Goal: Task Accomplishment & Management: Manage account settings

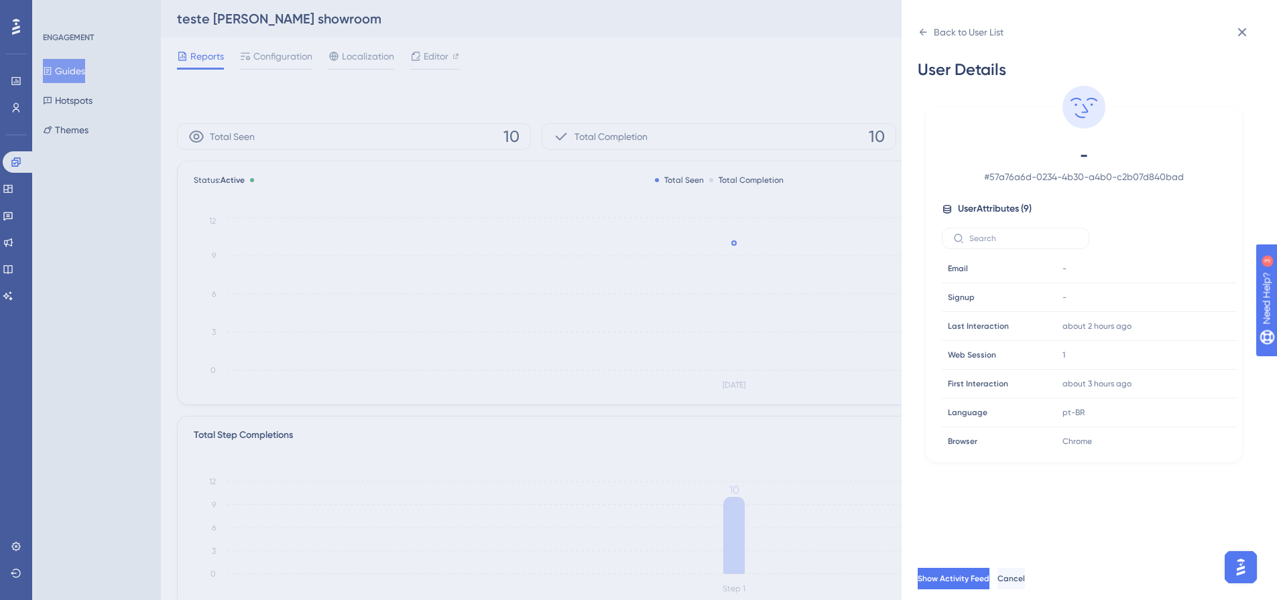
click at [803, 60] on div "Back to User List User Details - # 57a76a6d-0234-4b30-a4b0-c2b07d840bad User At…" at bounding box center [638, 300] width 1277 height 600
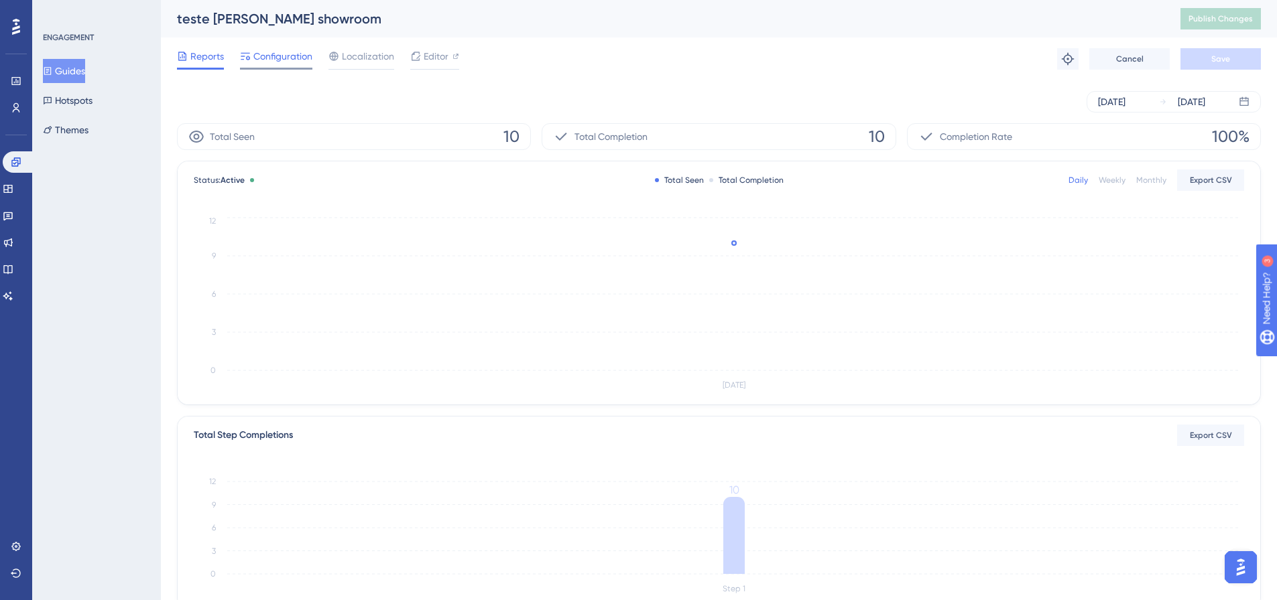
click at [290, 52] on span "Configuration" at bounding box center [282, 56] width 59 height 16
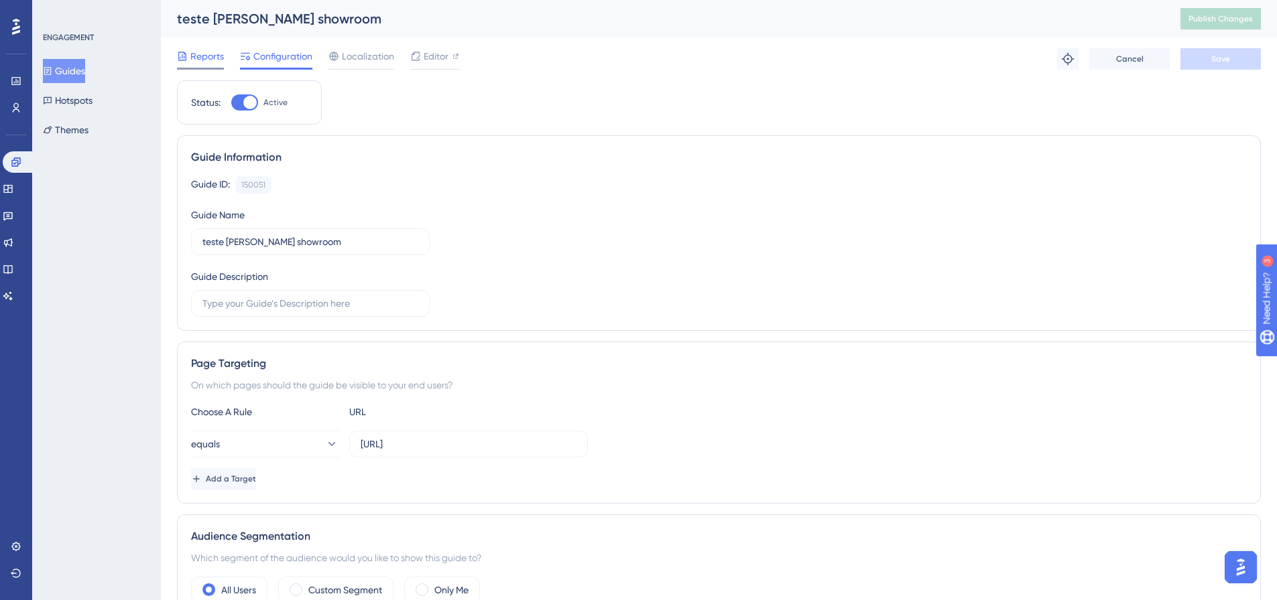
click at [194, 50] on span "Reports" at bounding box center [207, 56] width 34 height 16
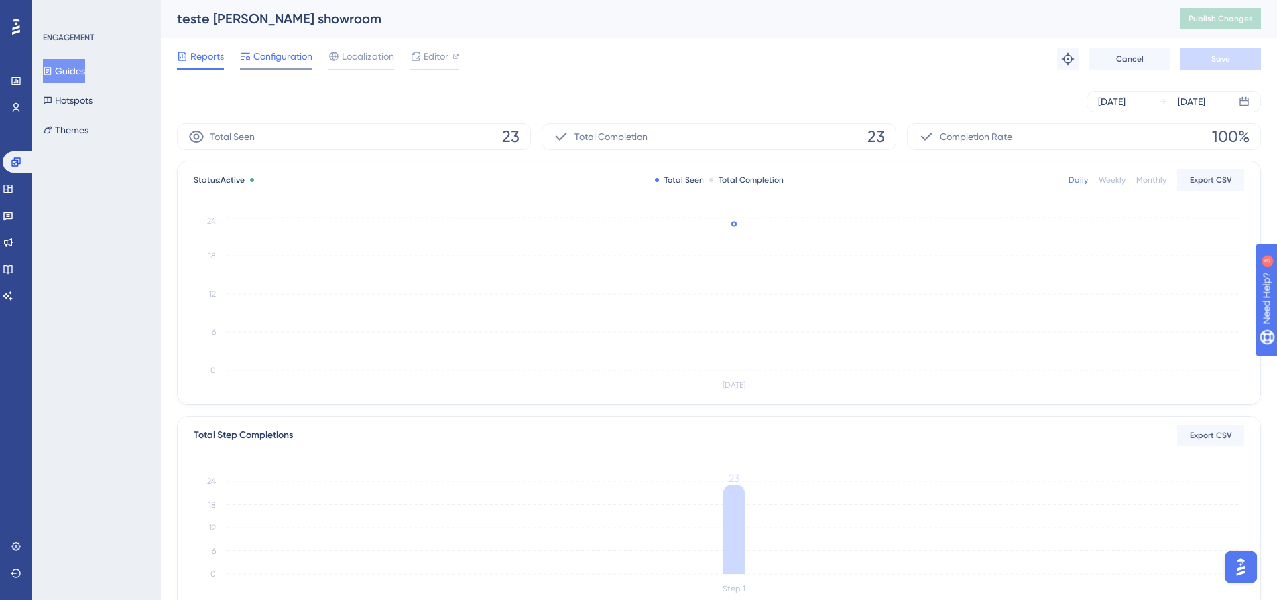
click at [280, 57] on span "Configuration" at bounding box center [282, 56] width 59 height 16
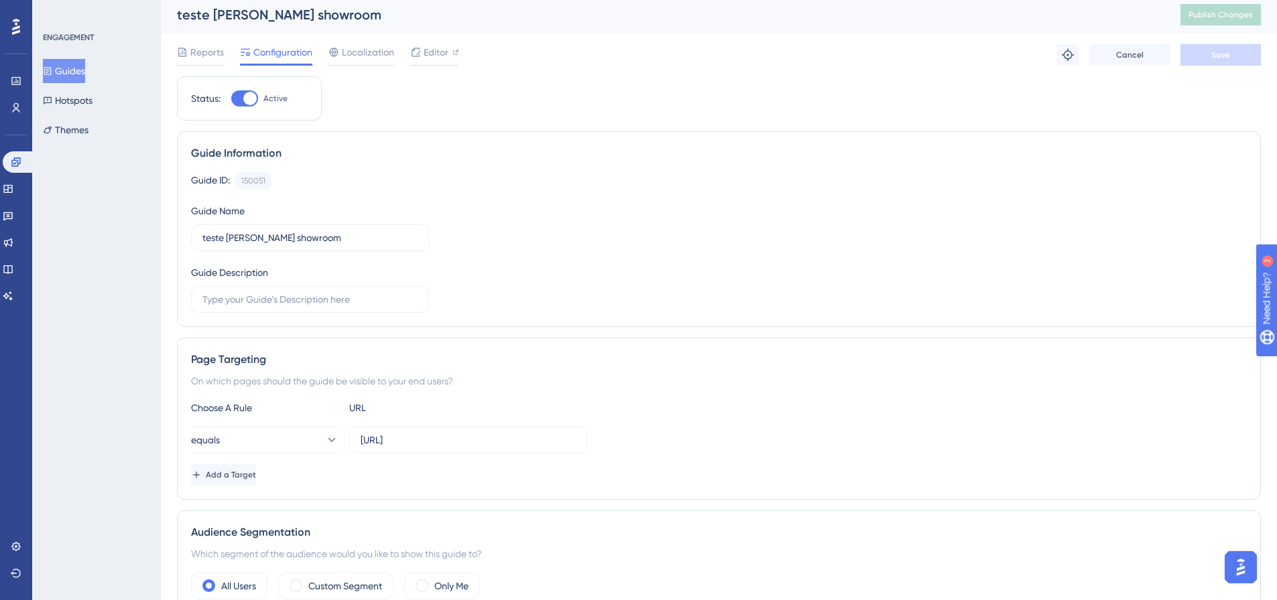
scroll to position [201, 0]
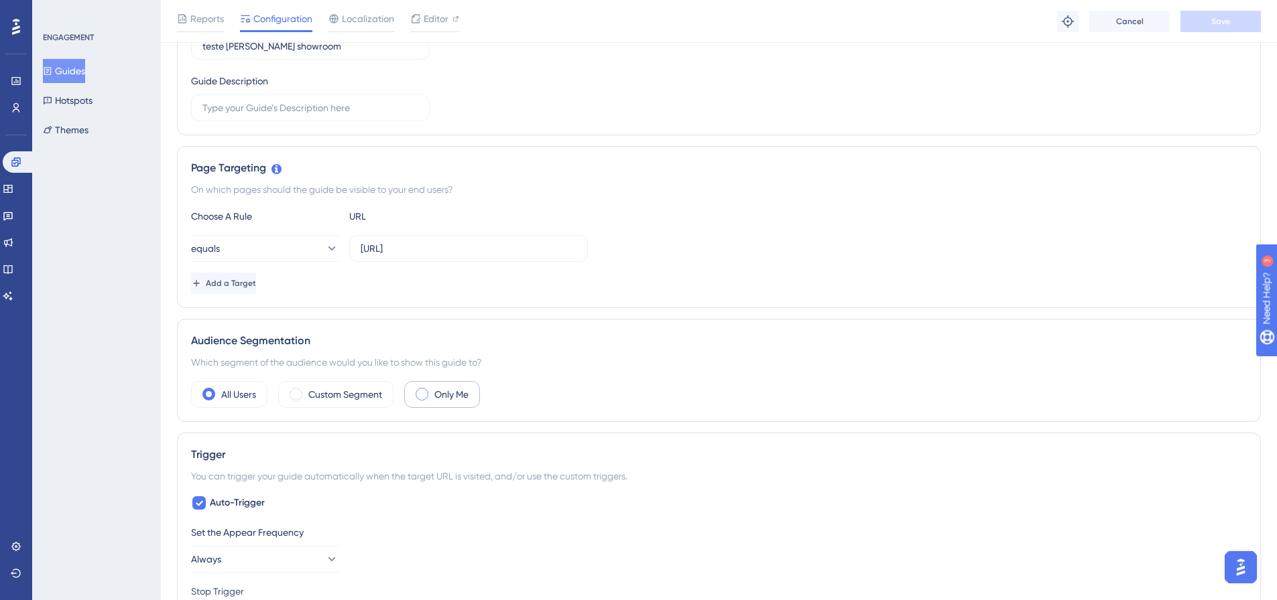
click at [432, 400] on div "Only Me" at bounding box center [442, 394] width 76 height 27
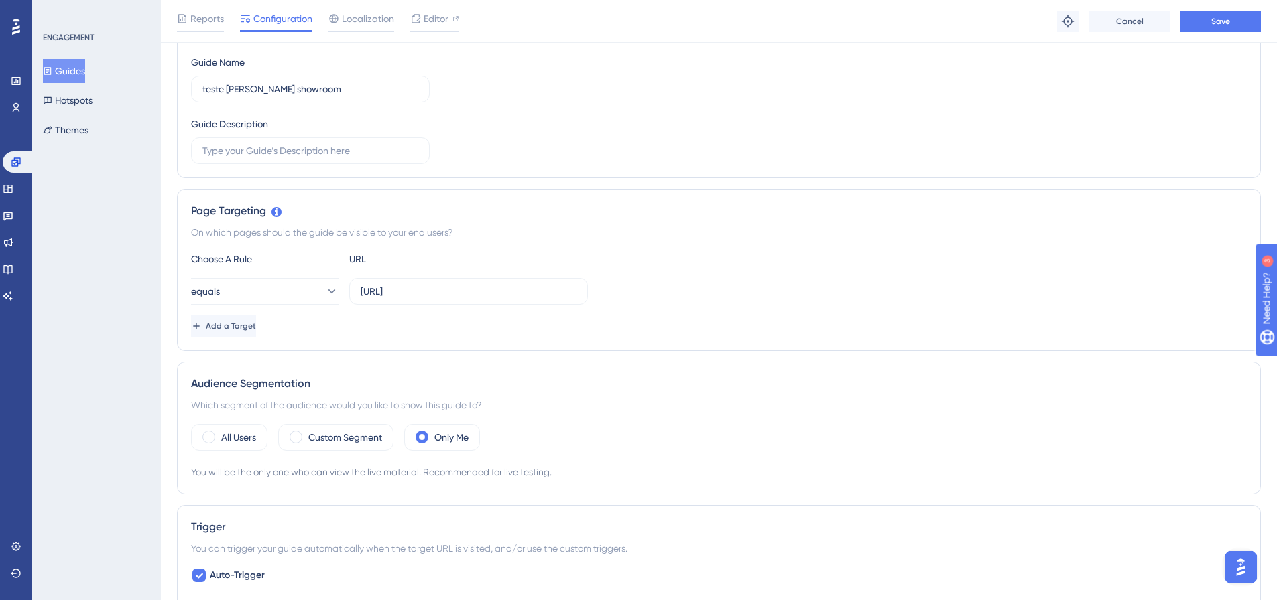
scroll to position [0, 0]
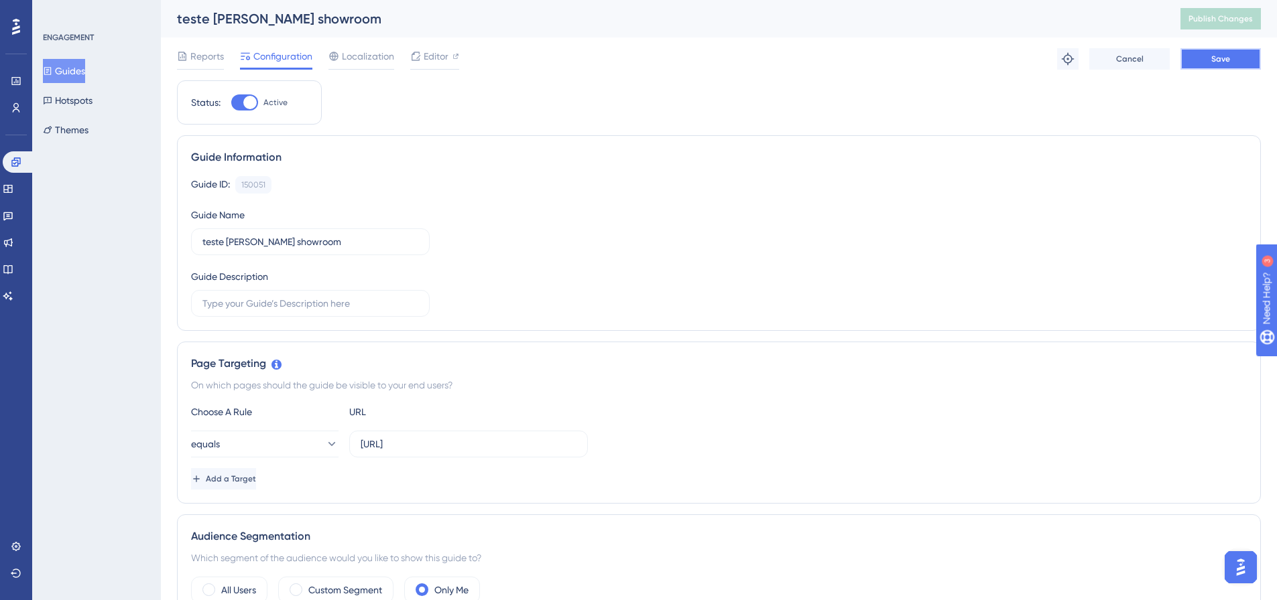
click at [1208, 68] on button "Save" at bounding box center [1220, 58] width 80 height 21
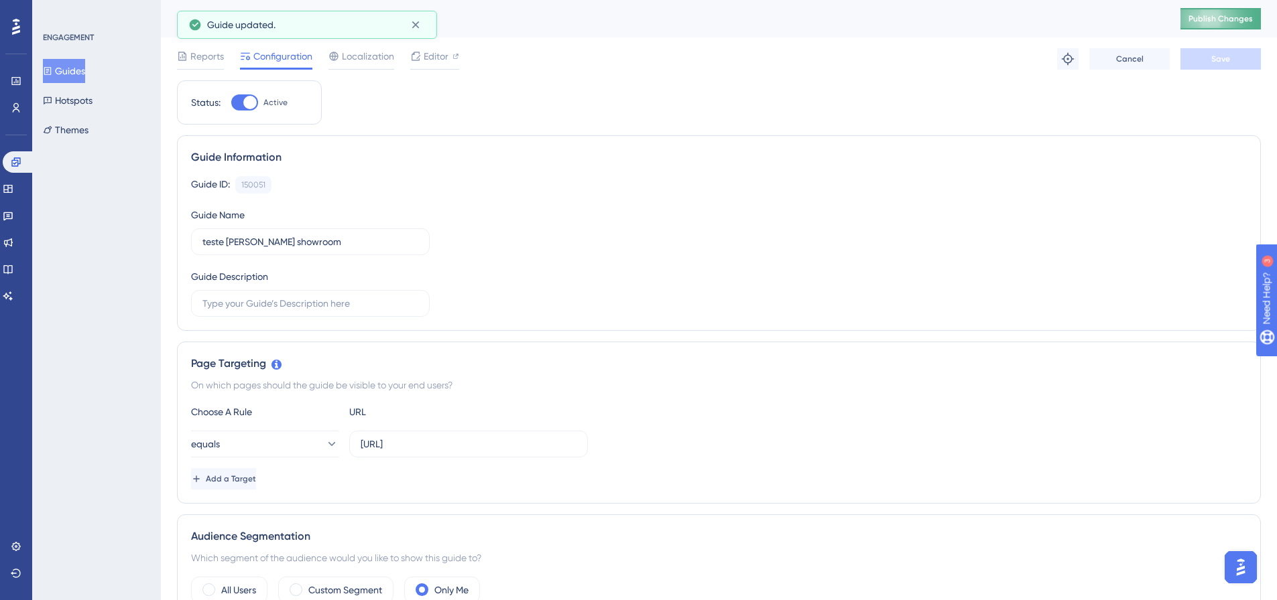
click at [1236, 20] on span "Publish Changes" at bounding box center [1220, 18] width 64 height 11
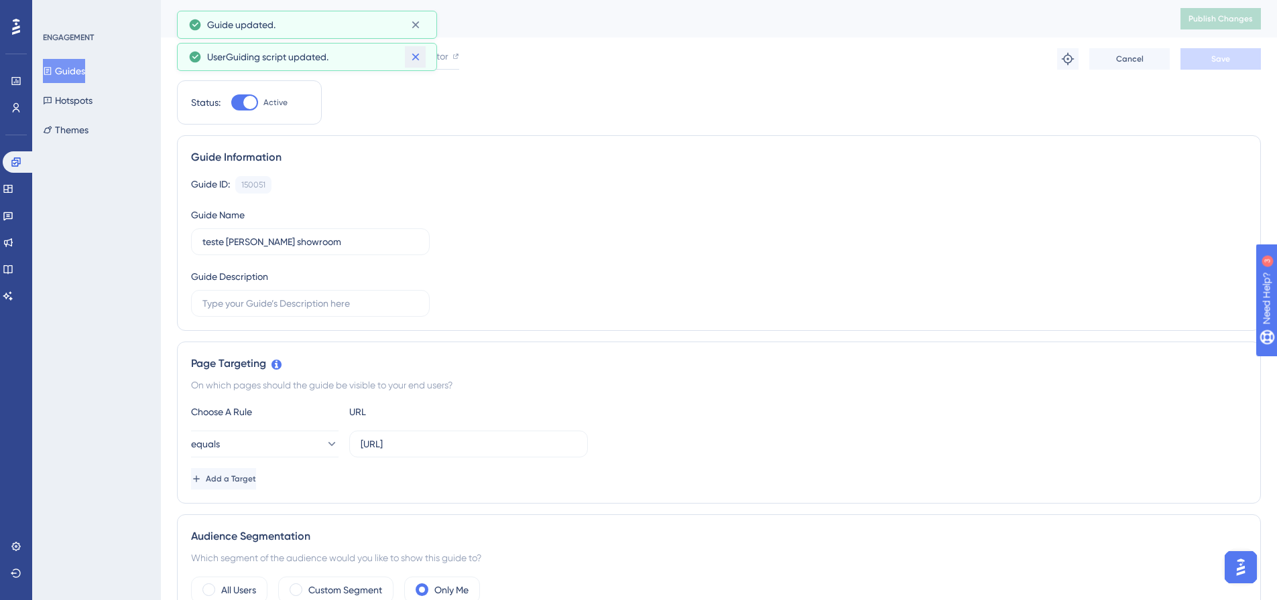
click at [405, 0] on div "Performance Users Engagement Widgets Feedback Product Updates Knowledge Base AI…" at bounding box center [638, 0] width 1277 height 0
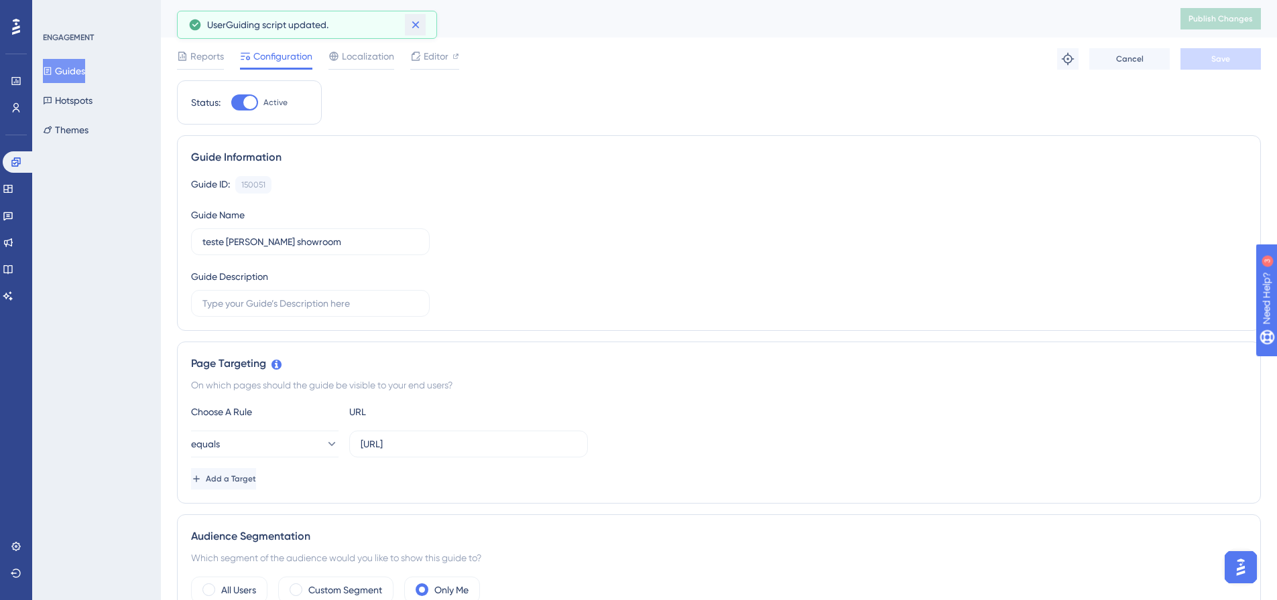
click at [414, 19] on icon at bounding box center [415, 24] width 13 height 13
click at [223, 54] on span "Reports" at bounding box center [207, 56] width 34 height 16
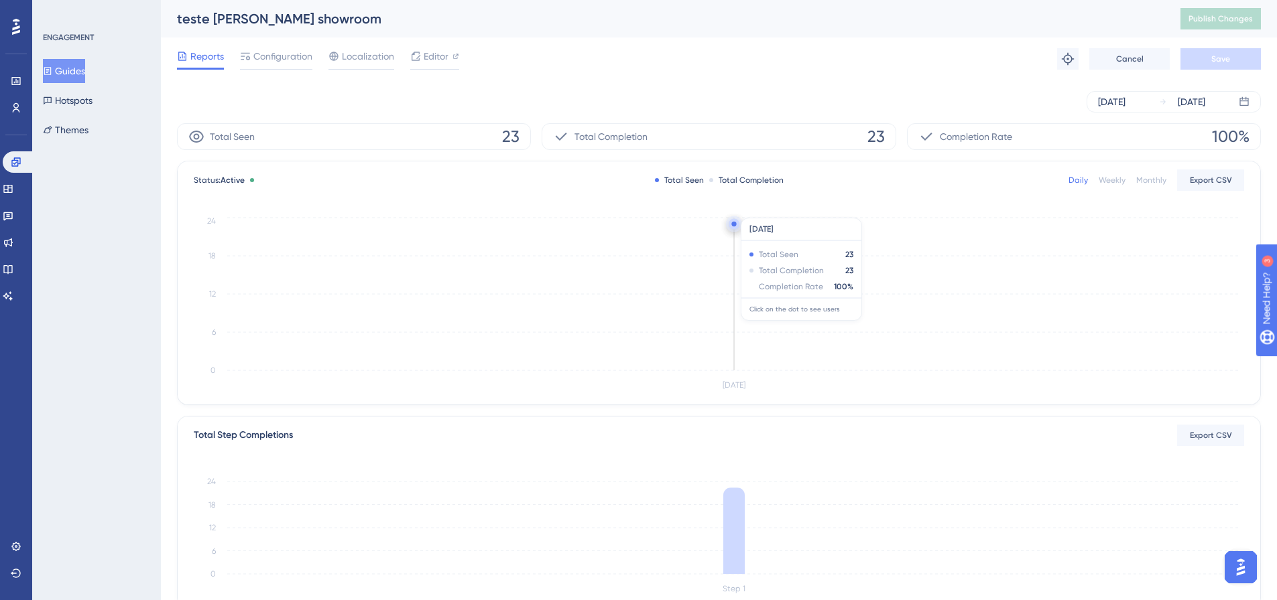
click at [735, 247] on icon "Aug 14 0 6 12 18 24" at bounding box center [719, 304] width 1050 height 180
click at [733, 227] on circle at bounding box center [734, 226] width 3 height 3
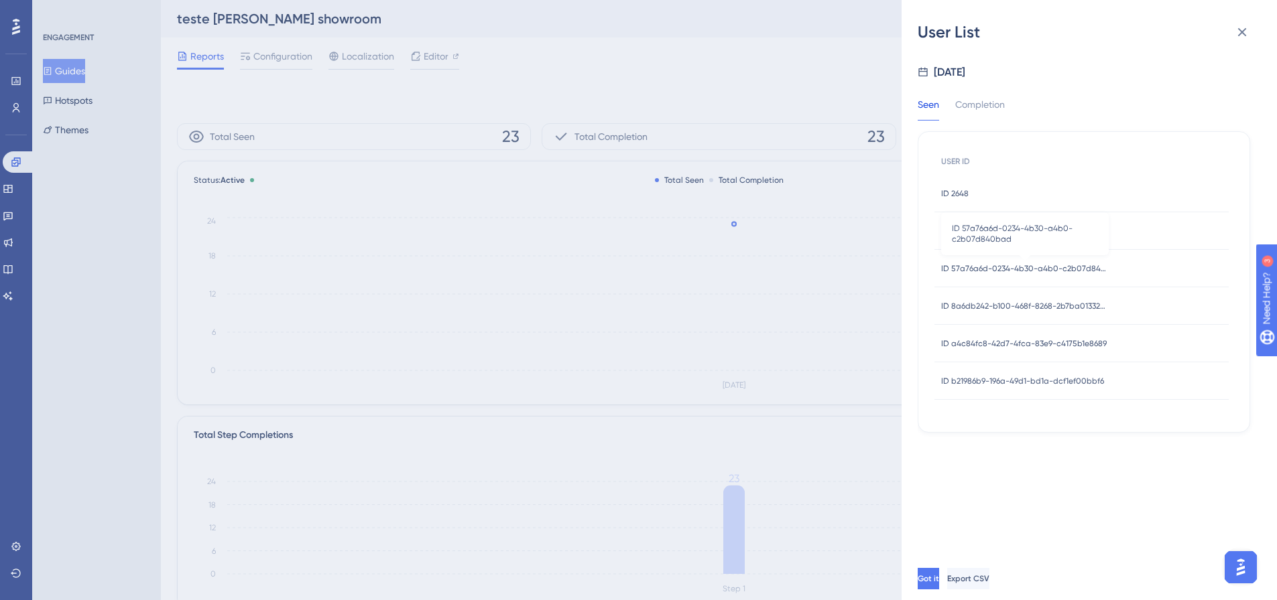
click at [1097, 265] on span "ID 57a76a6d-0234-4b30-a4b0-c2b07d840bad" at bounding box center [1025, 268] width 168 height 11
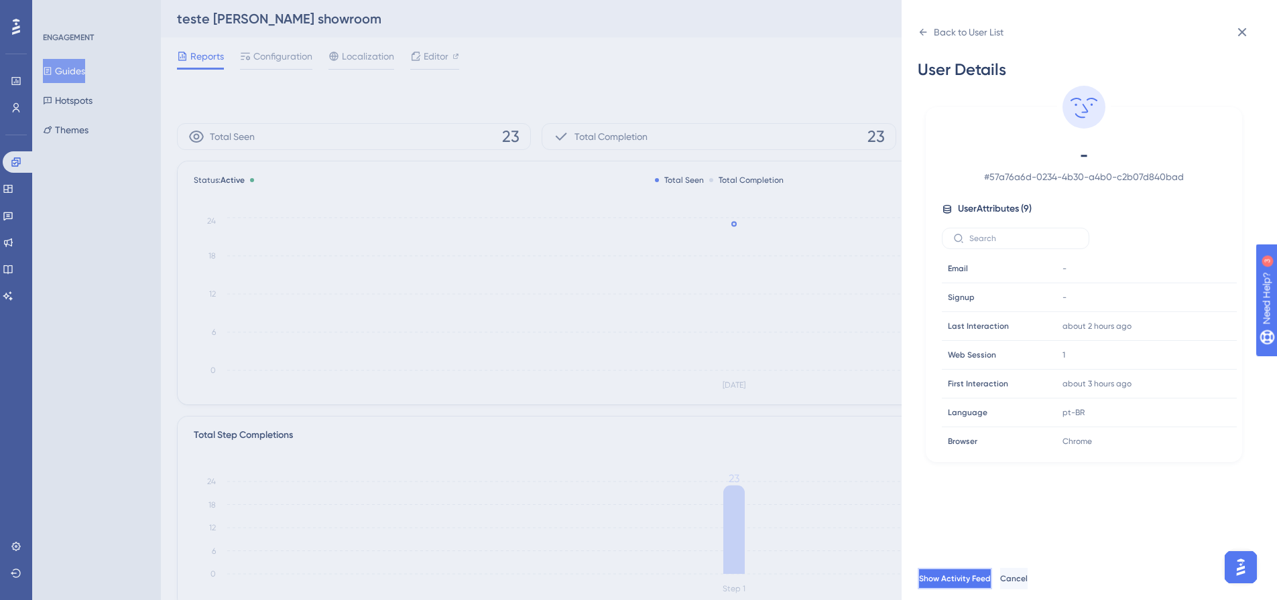
click at [982, 584] on span "Show Activity Feed" at bounding box center [955, 579] width 72 height 11
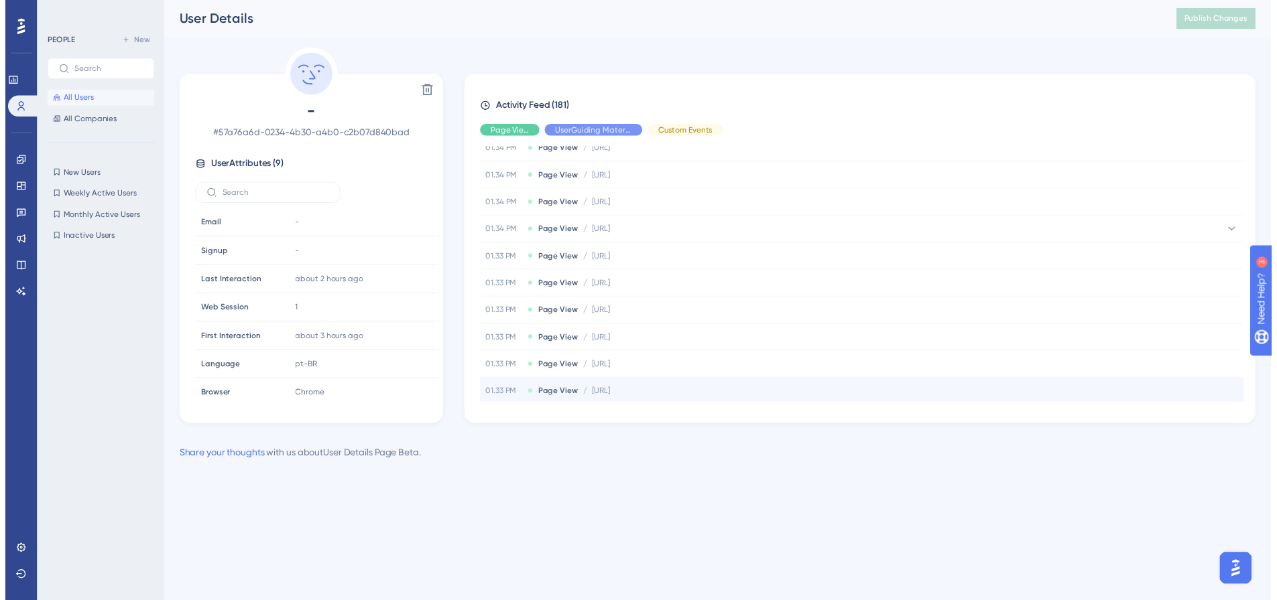
scroll to position [1962, 0]
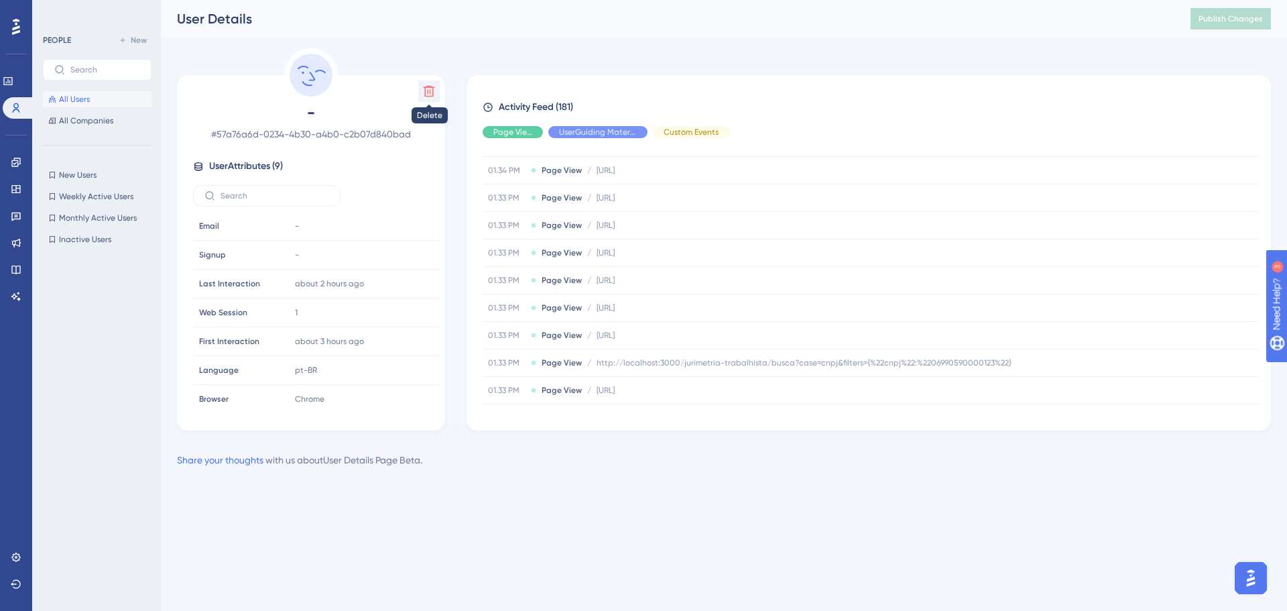
click at [433, 100] on button at bounding box center [428, 90] width 21 height 21
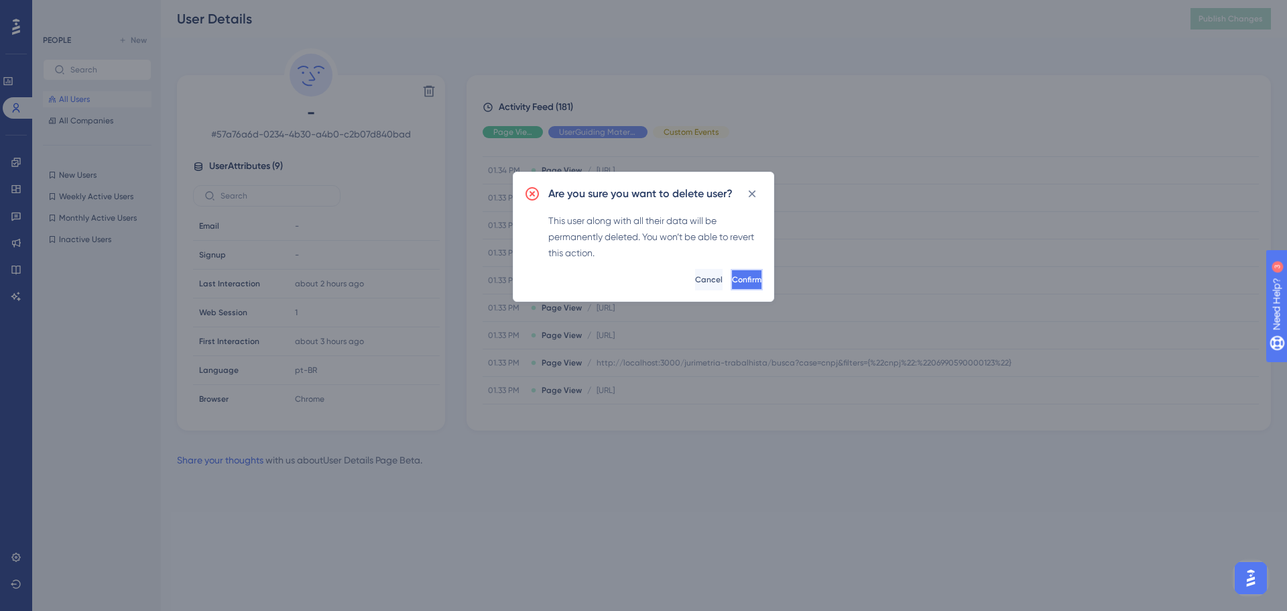
click at [732, 276] on span "Confirm" at bounding box center [746, 279] width 29 height 11
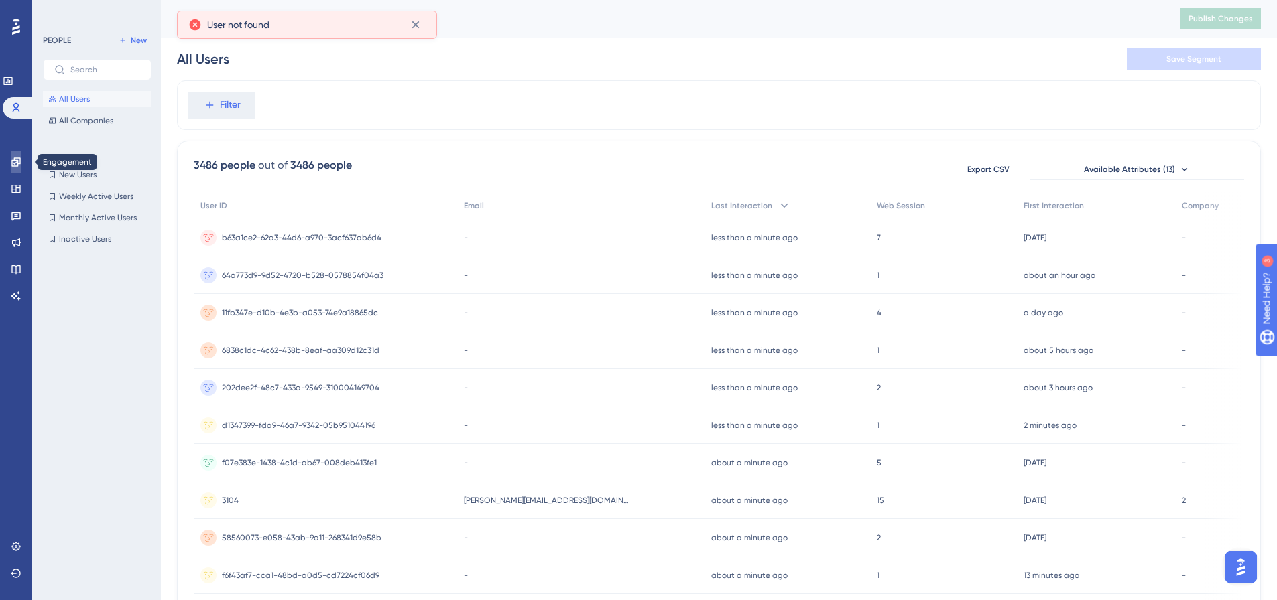
click at [15, 169] on link at bounding box center [16, 161] width 11 height 21
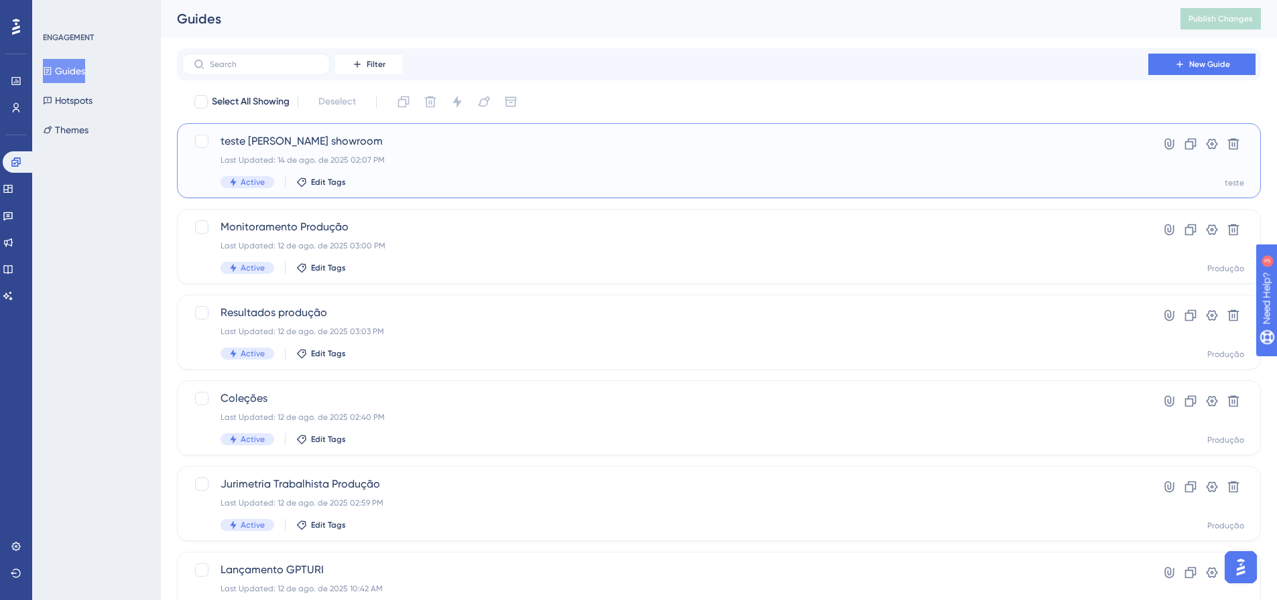
click at [458, 181] on div "Active Edit Tags" at bounding box center [664, 182] width 889 height 12
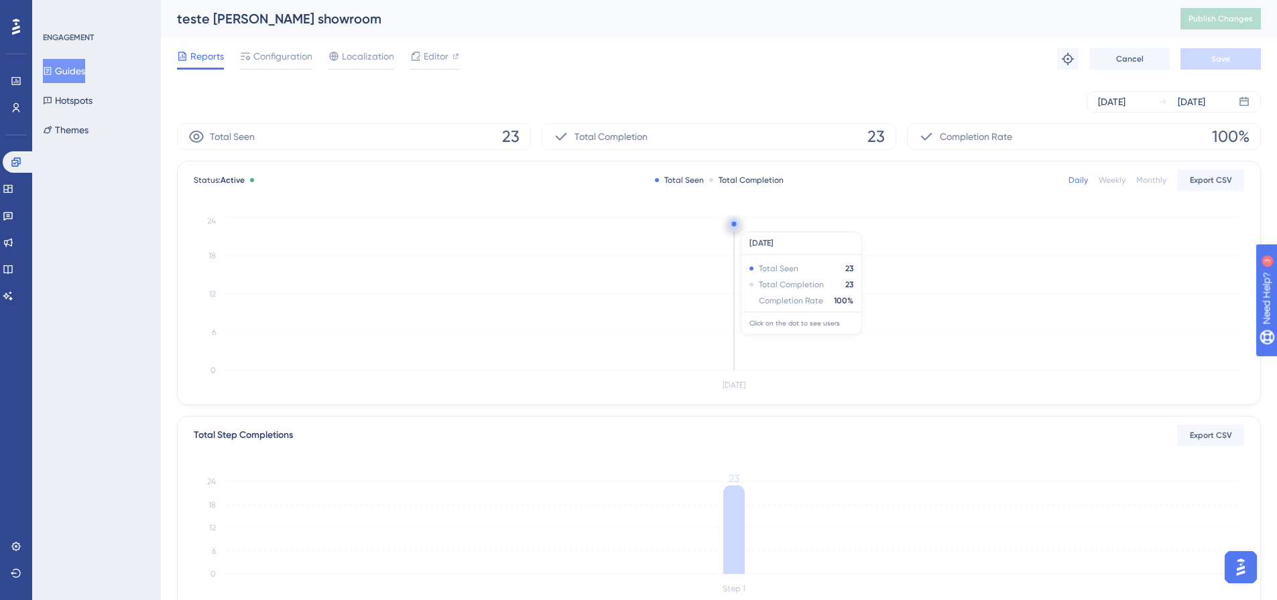
click at [731, 225] on circle at bounding box center [733, 224] width 11 height 11
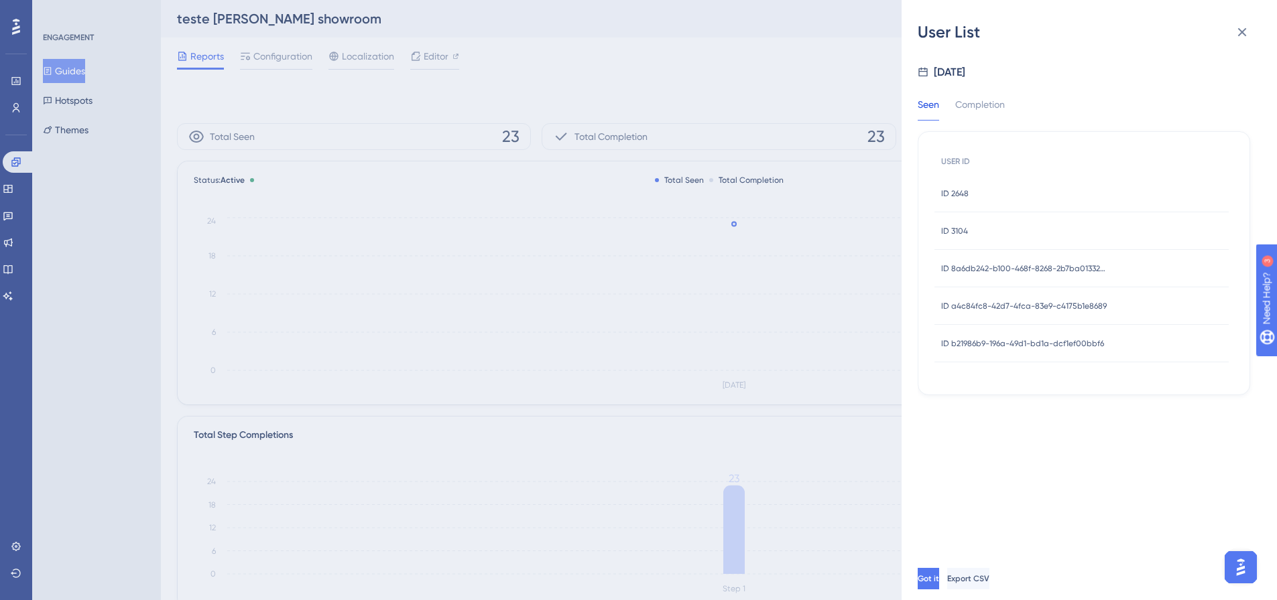
click at [1071, 269] on span "ID 8a6db242-b100-468f-8268-2b7ba01332de" at bounding box center [1025, 268] width 168 height 11
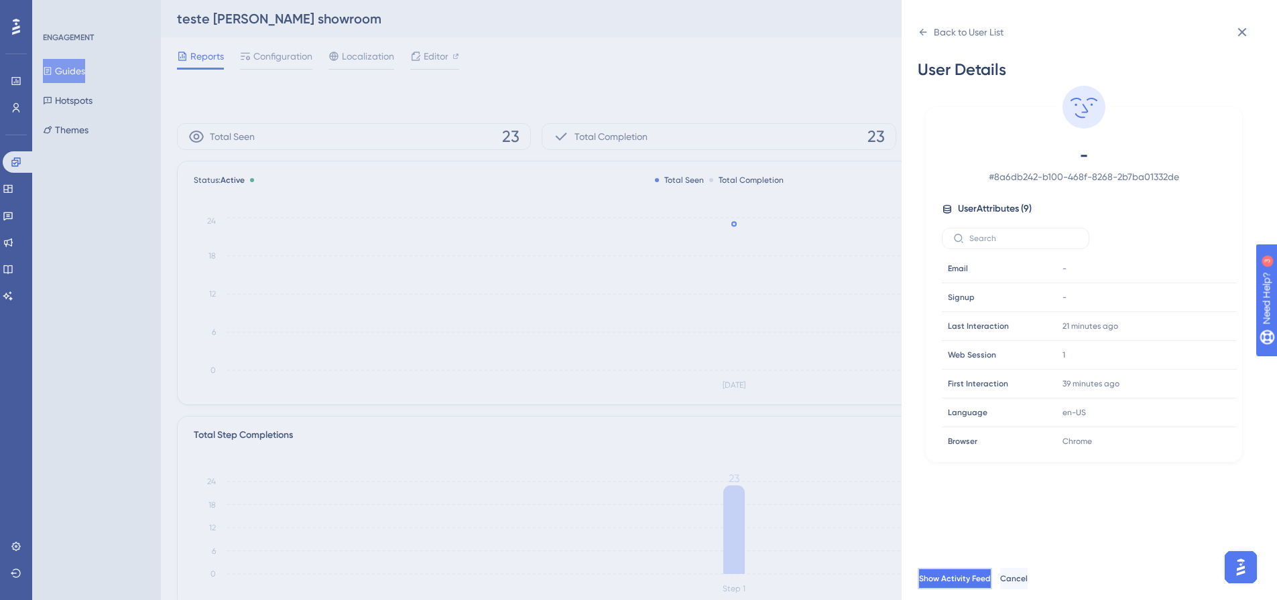
click at [992, 590] on button "Show Activity Feed" at bounding box center [954, 578] width 74 height 21
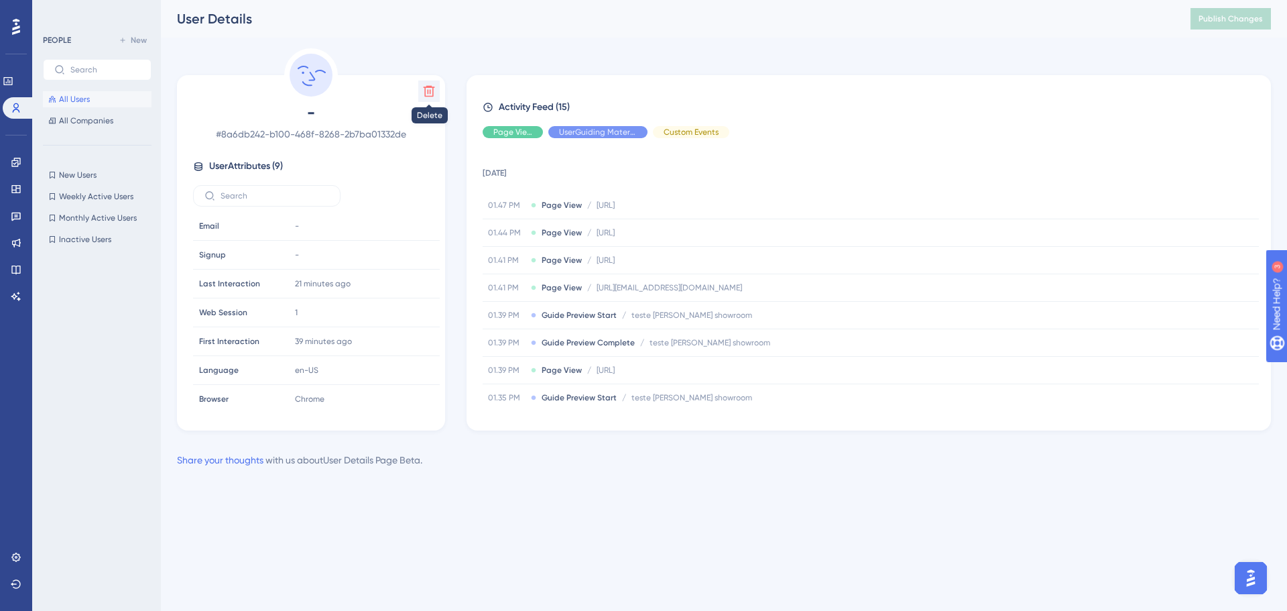
click at [430, 94] on icon at bounding box center [428, 90] width 13 height 13
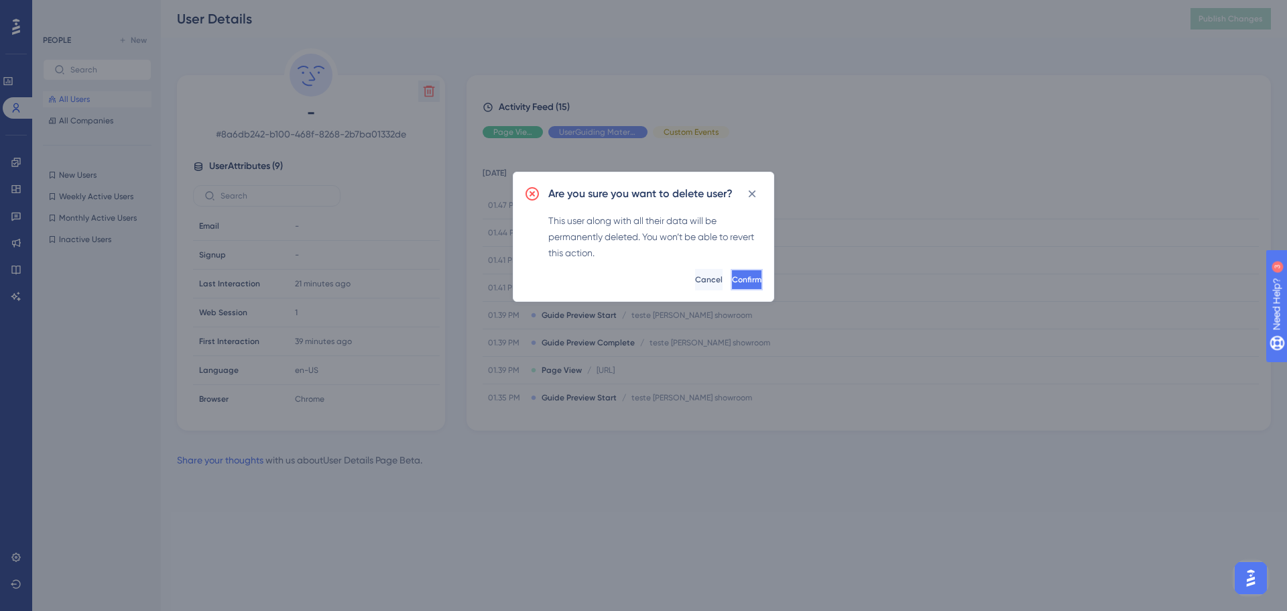
click at [731, 279] on button "Confirm" at bounding box center [747, 279] width 32 height 21
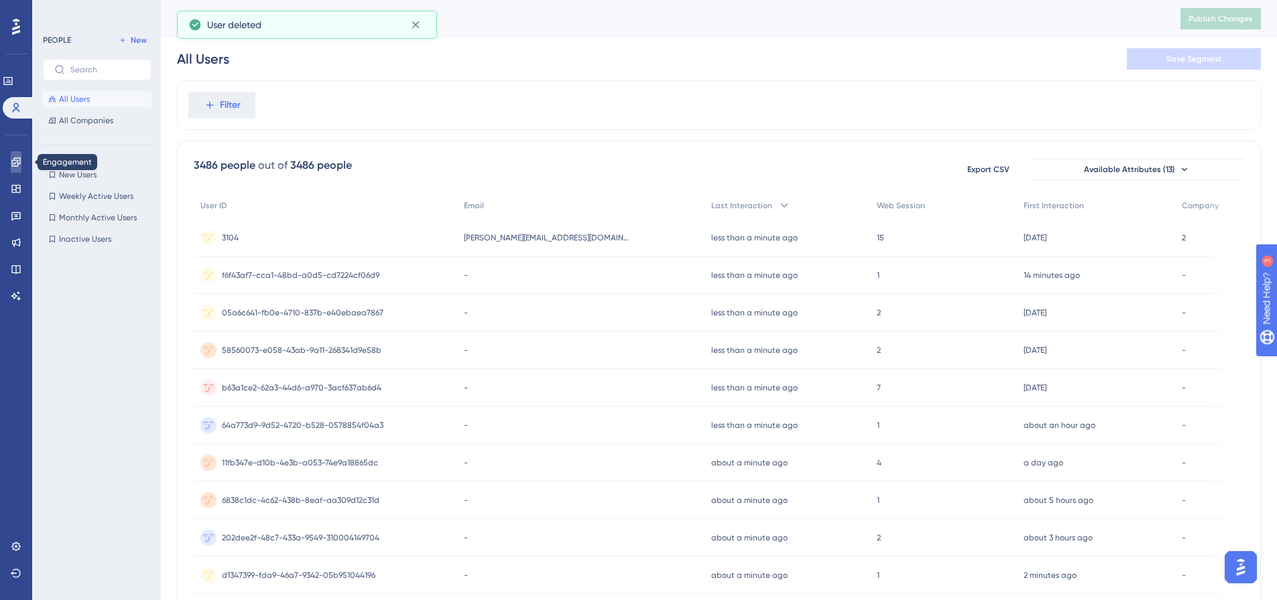
click at [13, 158] on icon at bounding box center [16, 162] width 11 height 11
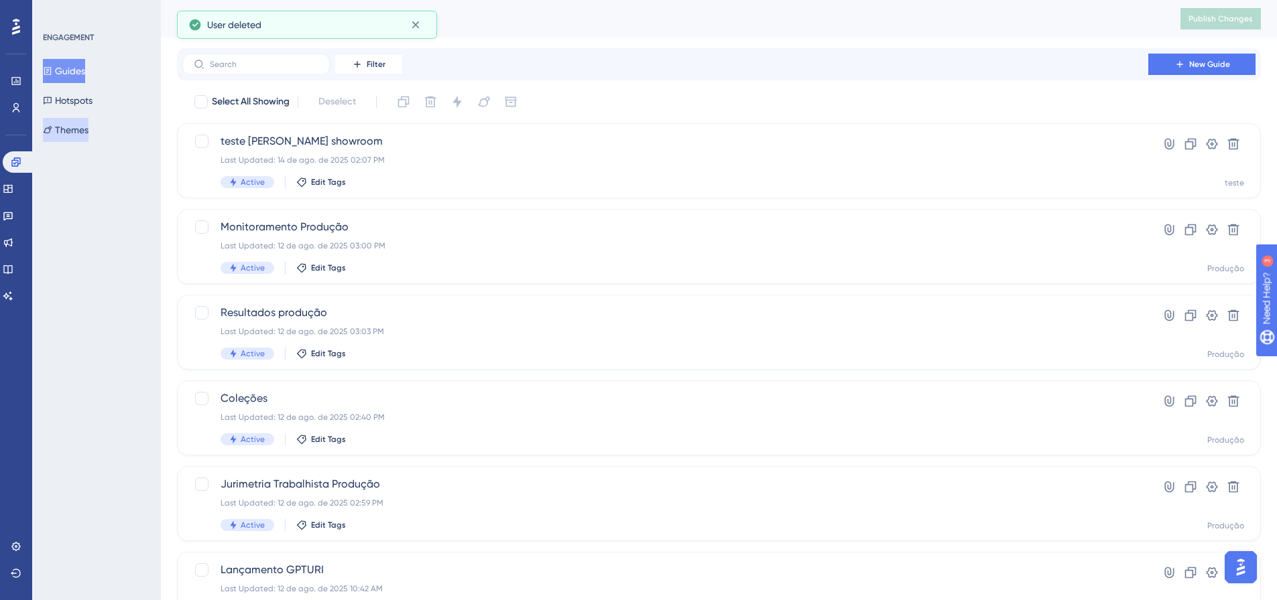
click at [88, 133] on button "Themes" at bounding box center [66, 130] width 46 height 24
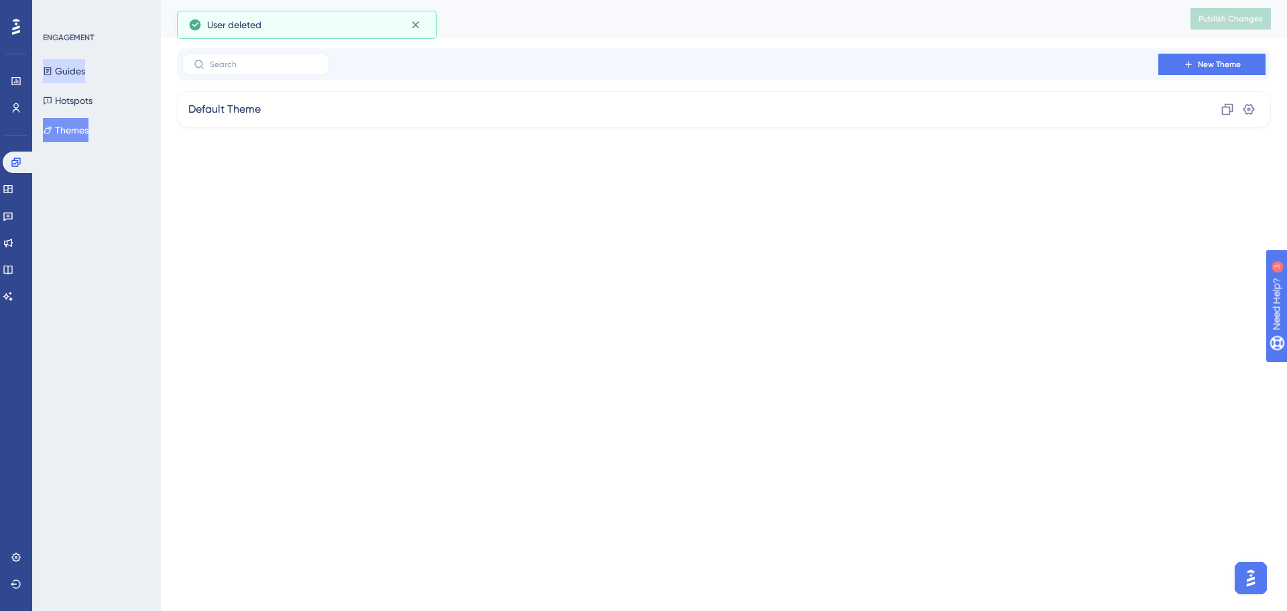
click at [78, 64] on button "Guides" at bounding box center [64, 71] width 42 height 24
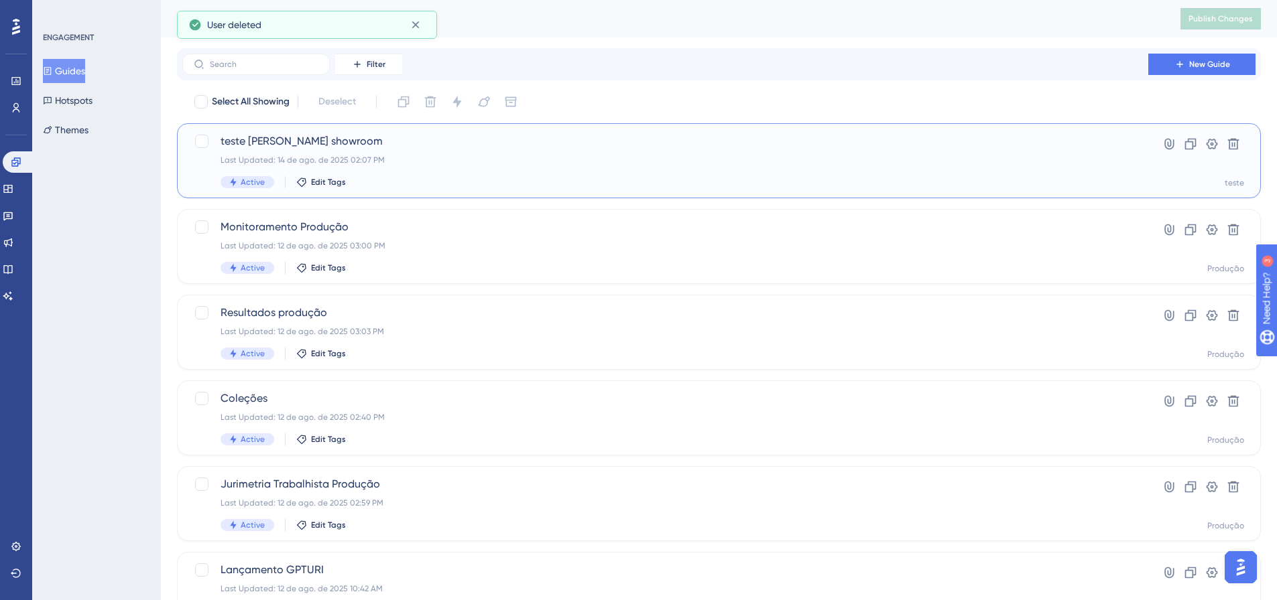
click at [432, 172] on div "teste felipe showroom Last Updated: 14 de ago. de 2025 02:07 PM Active Edit Tags" at bounding box center [664, 160] width 889 height 55
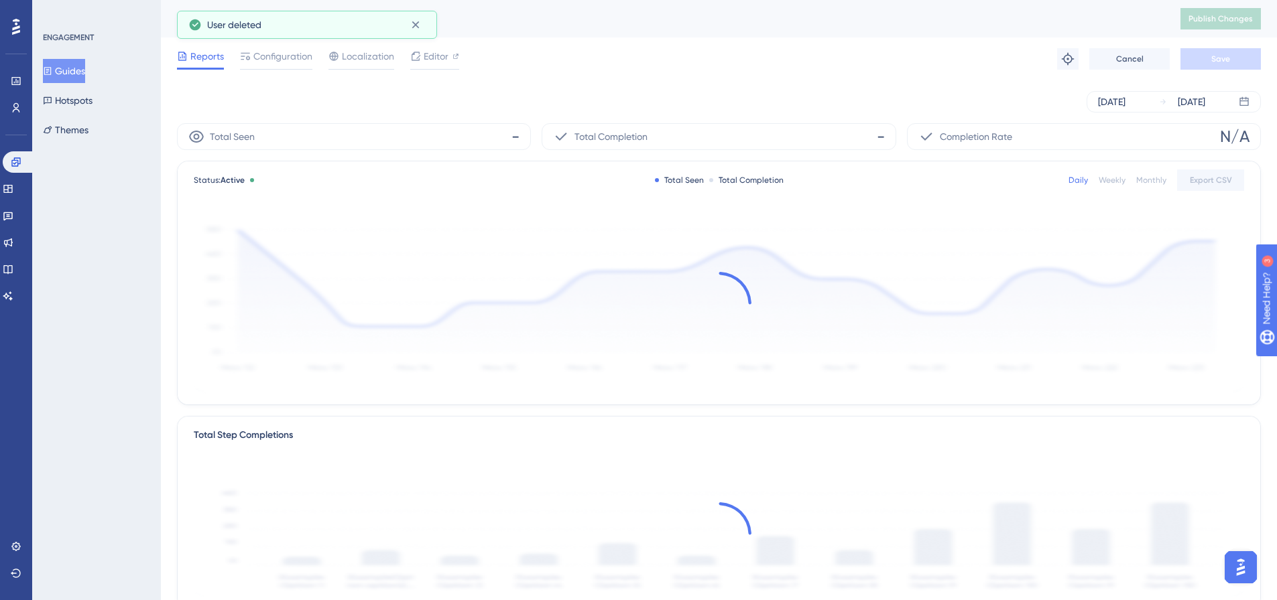
click at [432, 172] on div "Status: Active Total Seen Total Completion Daily Weekly Monthly Export CSV" at bounding box center [719, 180] width 1050 height 16
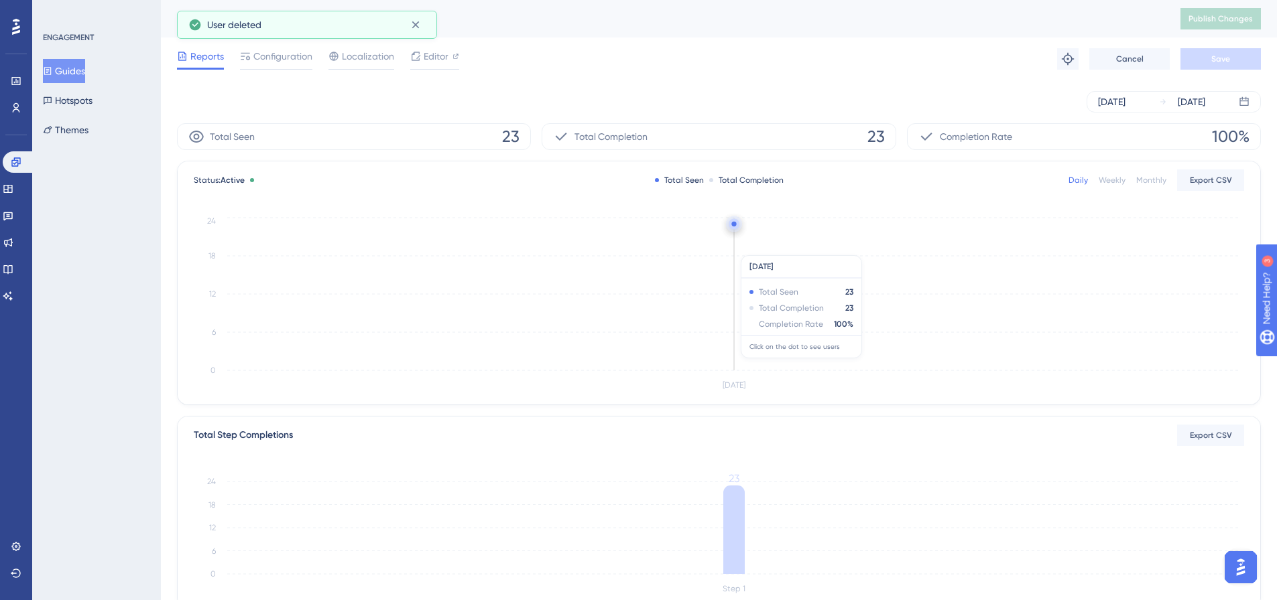
click at [728, 249] on icon "Aug 14 0 6 12 18 24" at bounding box center [719, 304] width 1050 height 180
click at [734, 222] on circle at bounding box center [733, 224] width 5 height 5
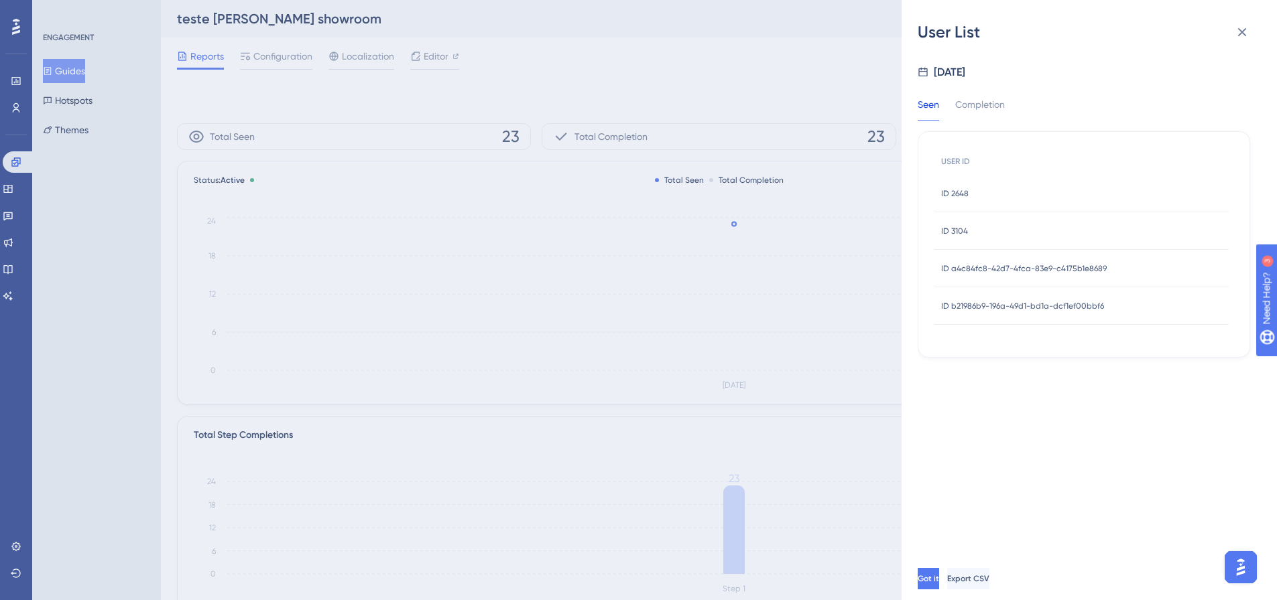
click at [1034, 253] on div "ID a4c84fc8-42d7-4fca-83e9-c4175b1e8689 ID a4c84fc8-42d7-4fca-83e9-c4175b1e8689" at bounding box center [1024, 269] width 166 height 38
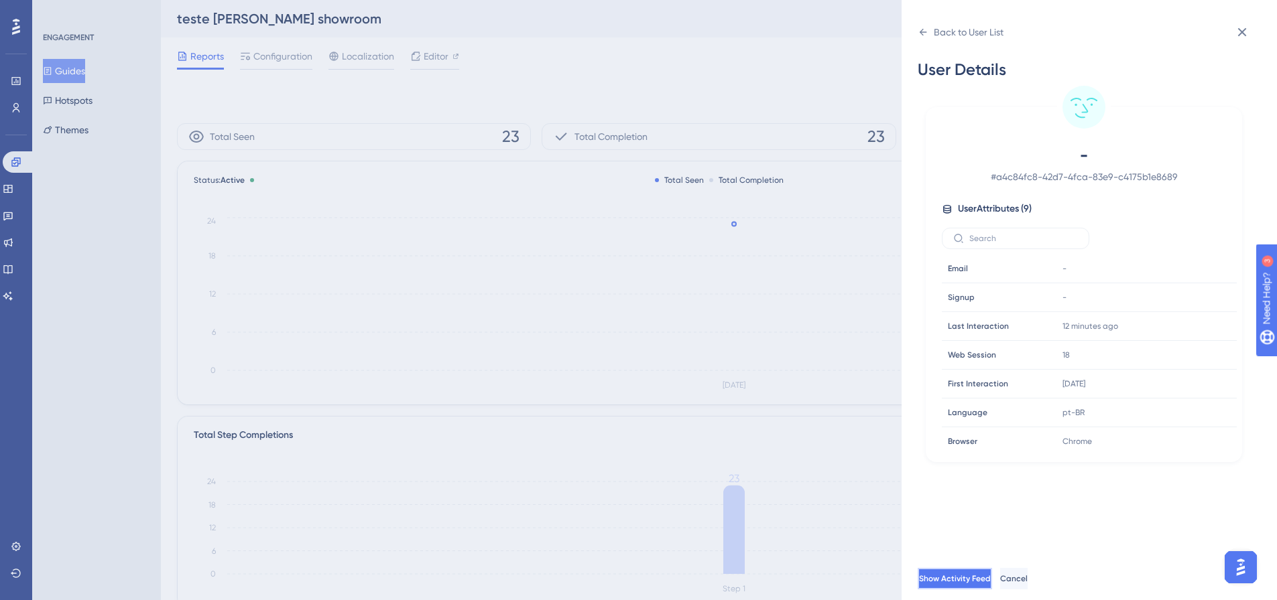
click at [992, 578] on button "Show Activity Feed" at bounding box center [954, 578] width 74 height 21
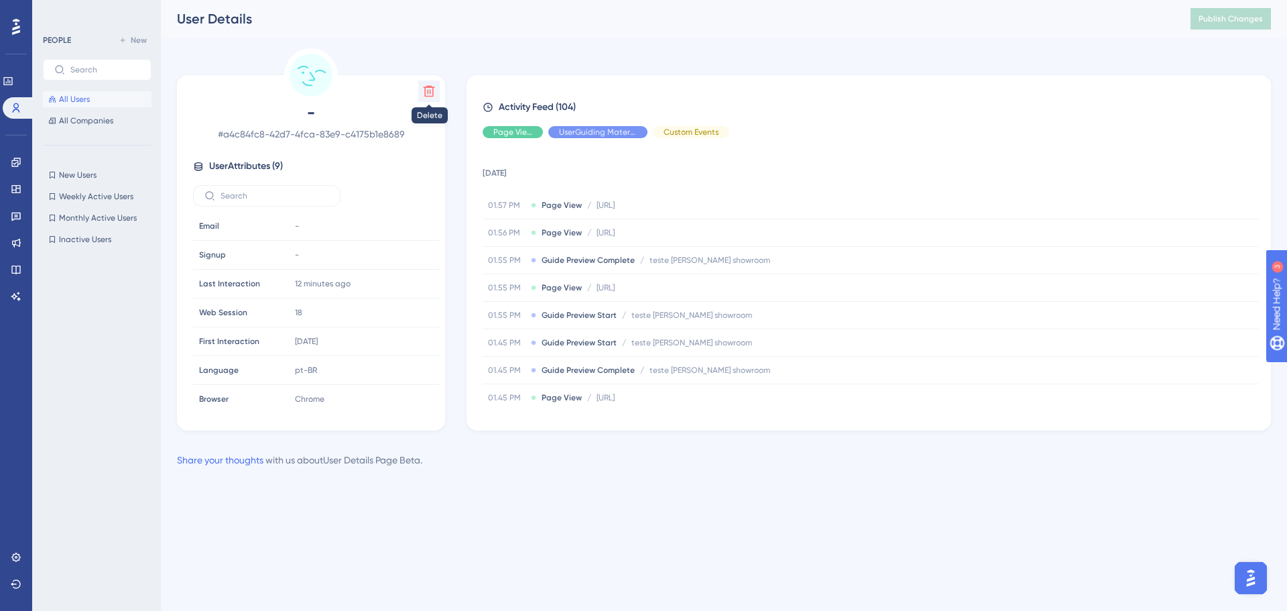
click at [428, 95] on icon at bounding box center [428, 90] width 13 height 13
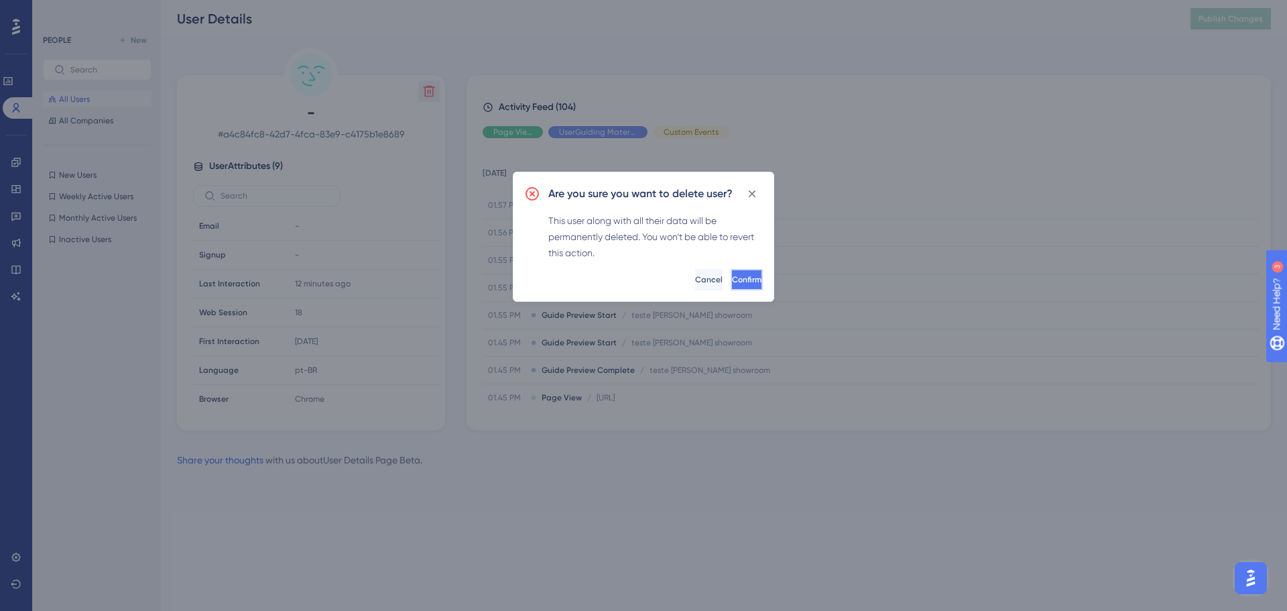
click at [731, 287] on button "Confirm" at bounding box center [747, 279] width 32 height 21
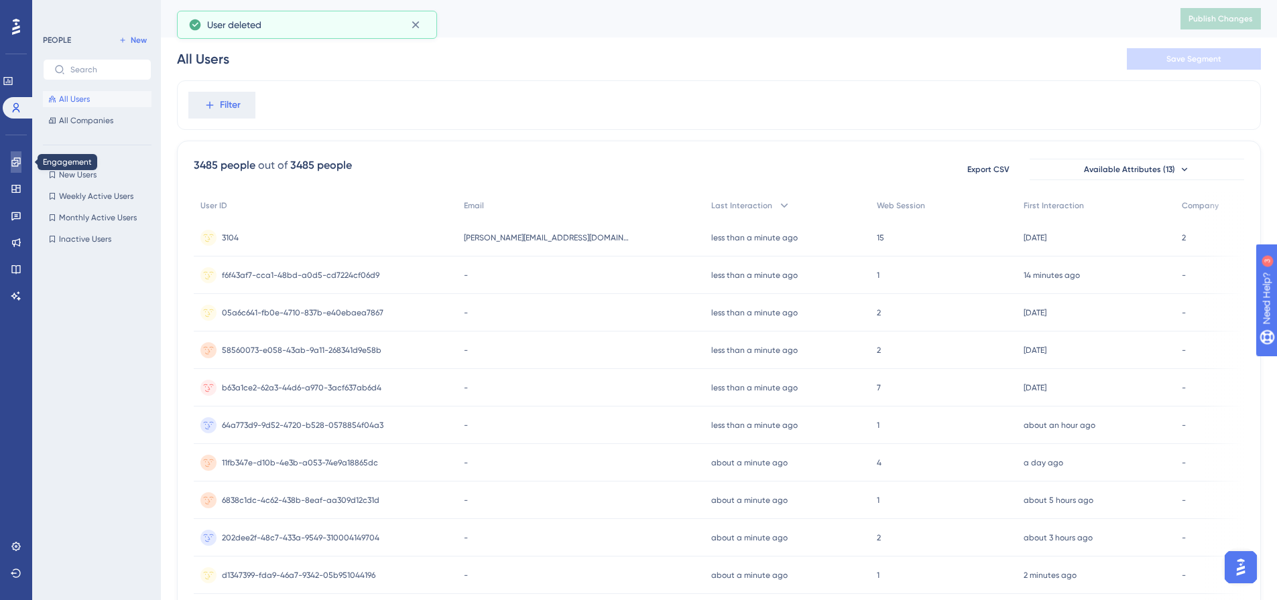
click at [21, 162] on link at bounding box center [16, 161] width 11 height 21
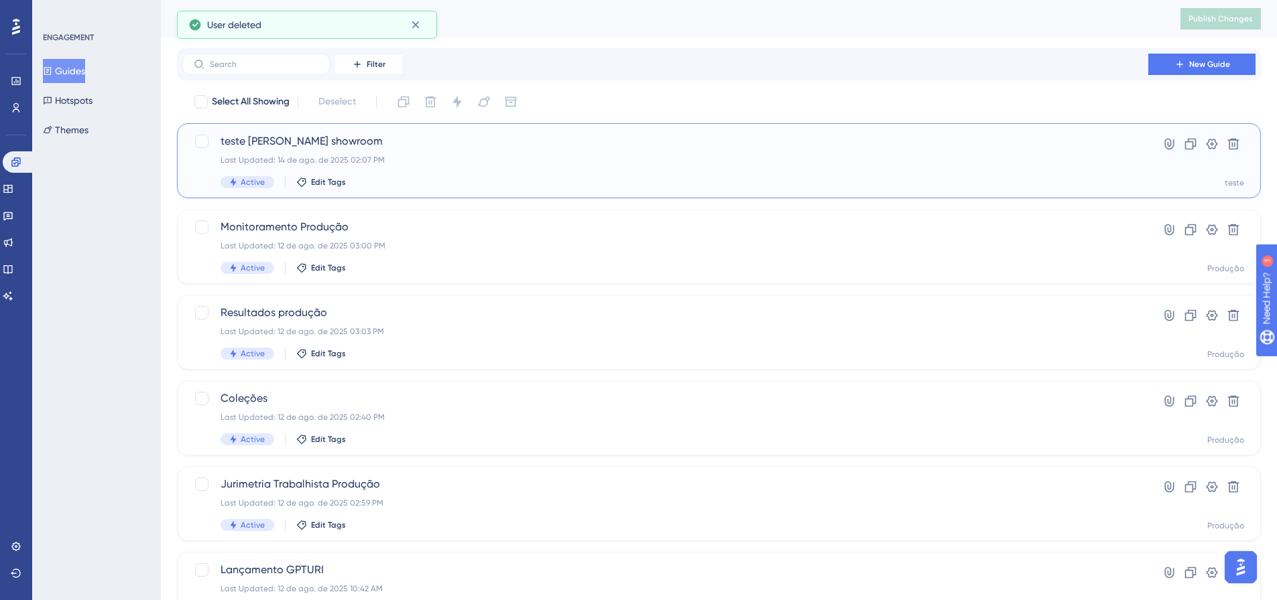
click at [412, 166] on div "teste felipe showroom Last Updated: 14 de ago. de 2025 02:07 PM Active Edit Tags" at bounding box center [664, 160] width 889 height 55
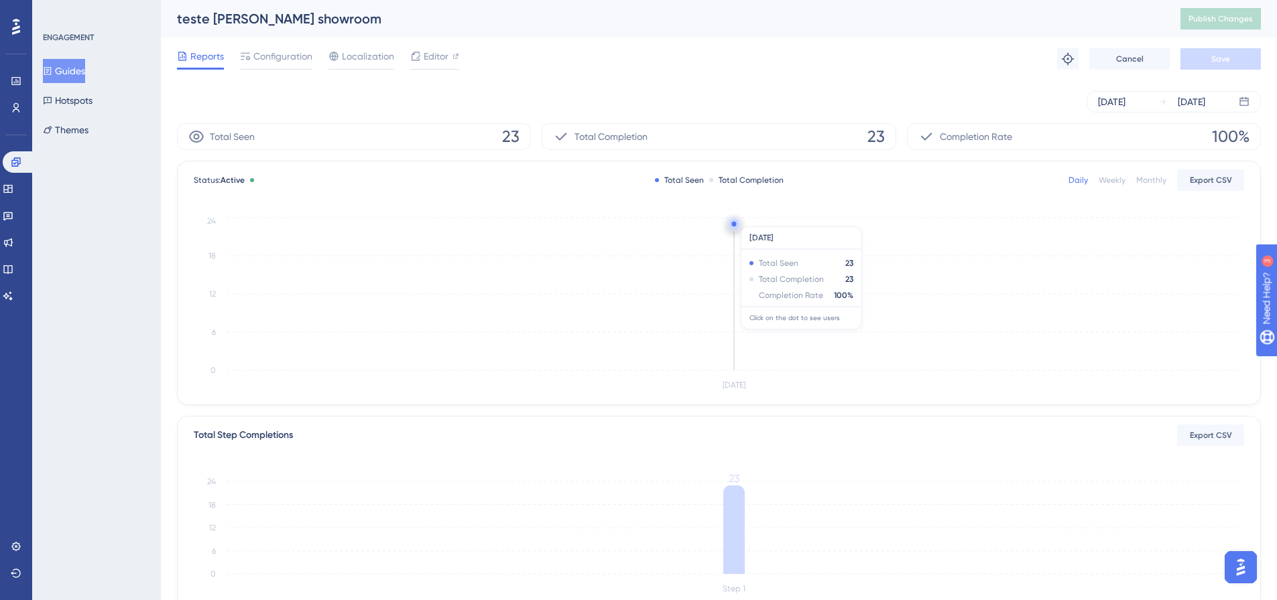
click at [736, 223] on circle at bounding box center [734, 225] width 5 height 5
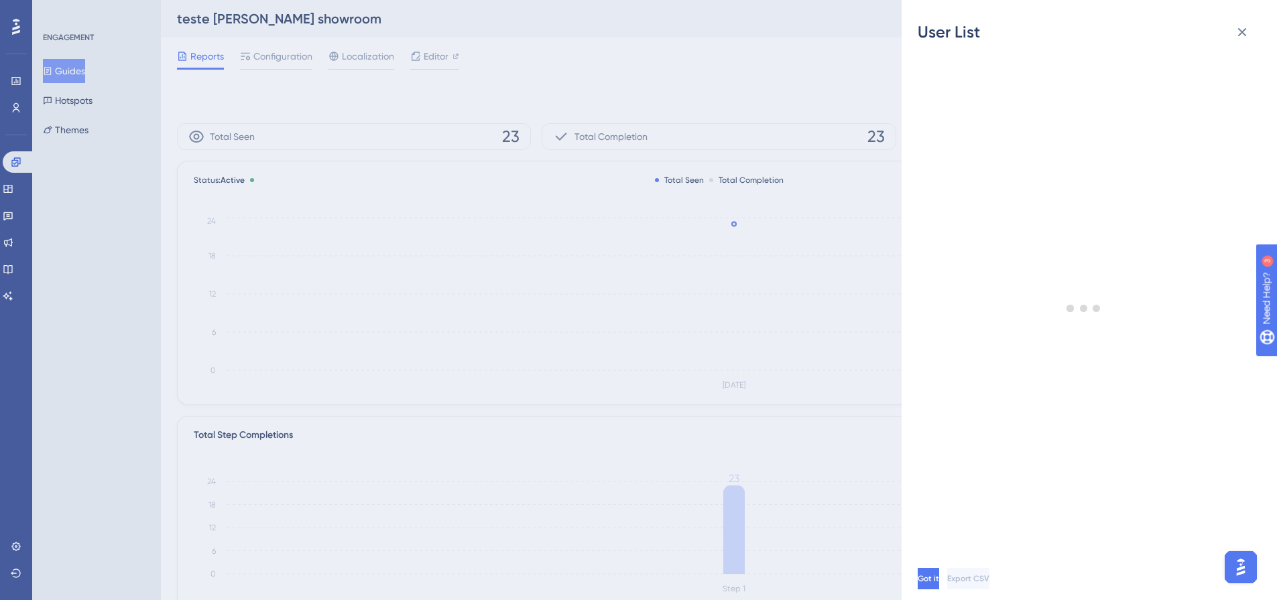
click at [752, 168] on div "User List Got it Export CSV" at bounding box center [638, 300] width 1277 height 600
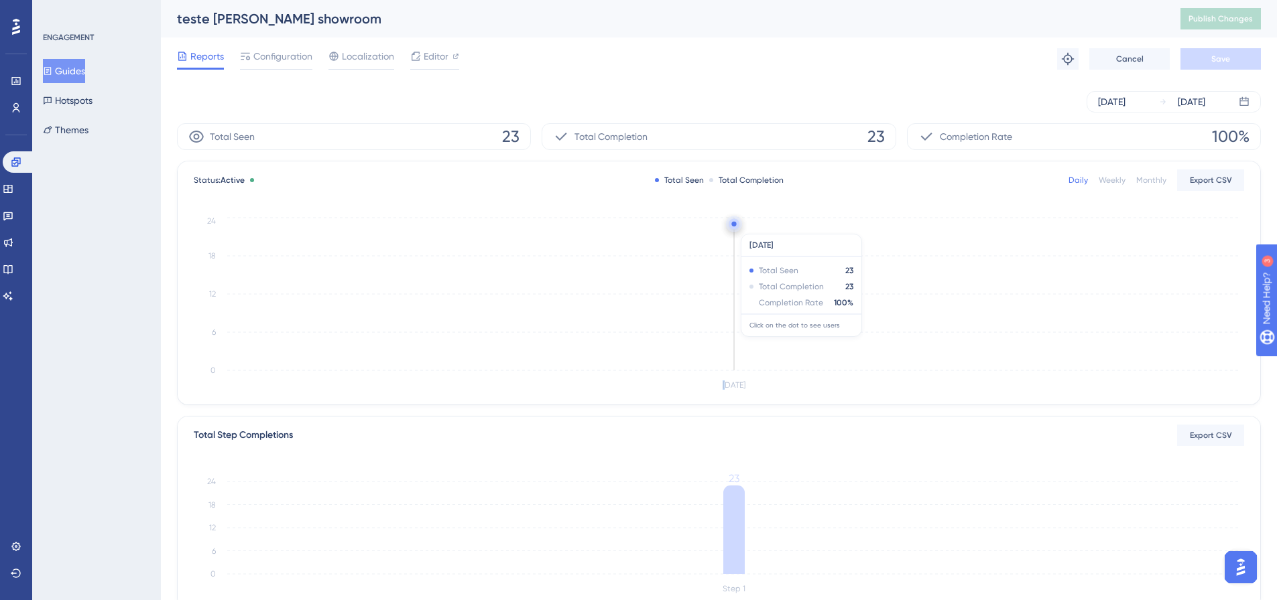
click at [724, 227] on icon "Aug 14 0 6 12 18 24" at bounding box center [719, 304] width 1050 height 180
click at [735, 229] on circle at bounding box center [733, 224] width 11 height 11
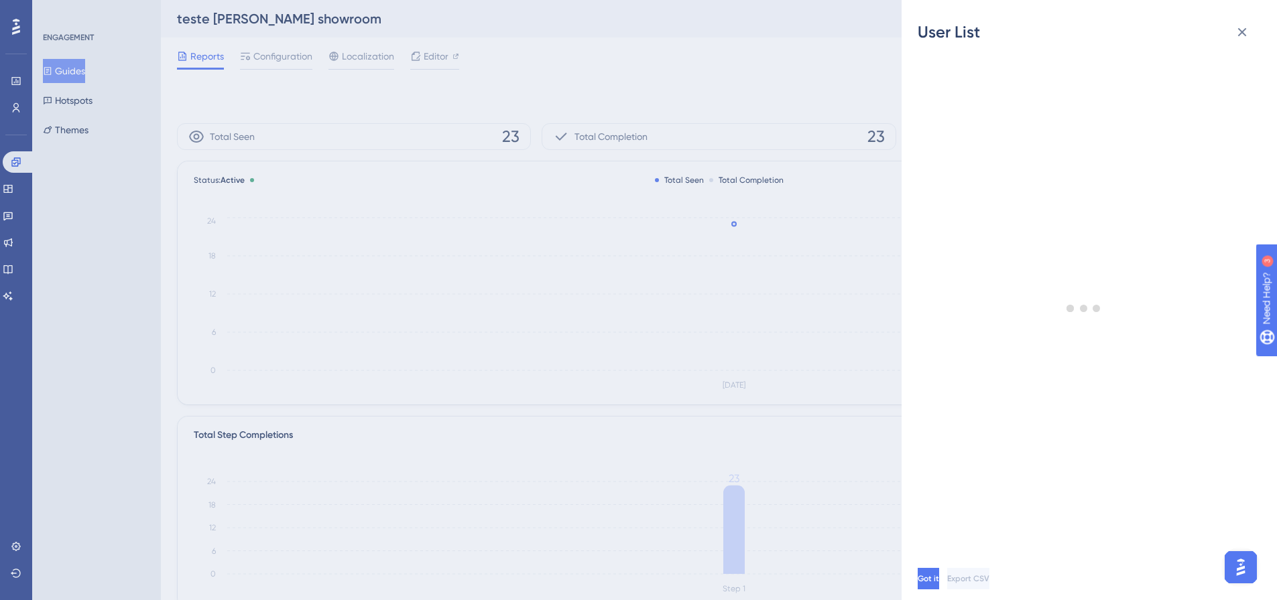
click at [712, 77] on div "User List Got it Export CSV" at bounding box center [638, 300] width 1277 height 600
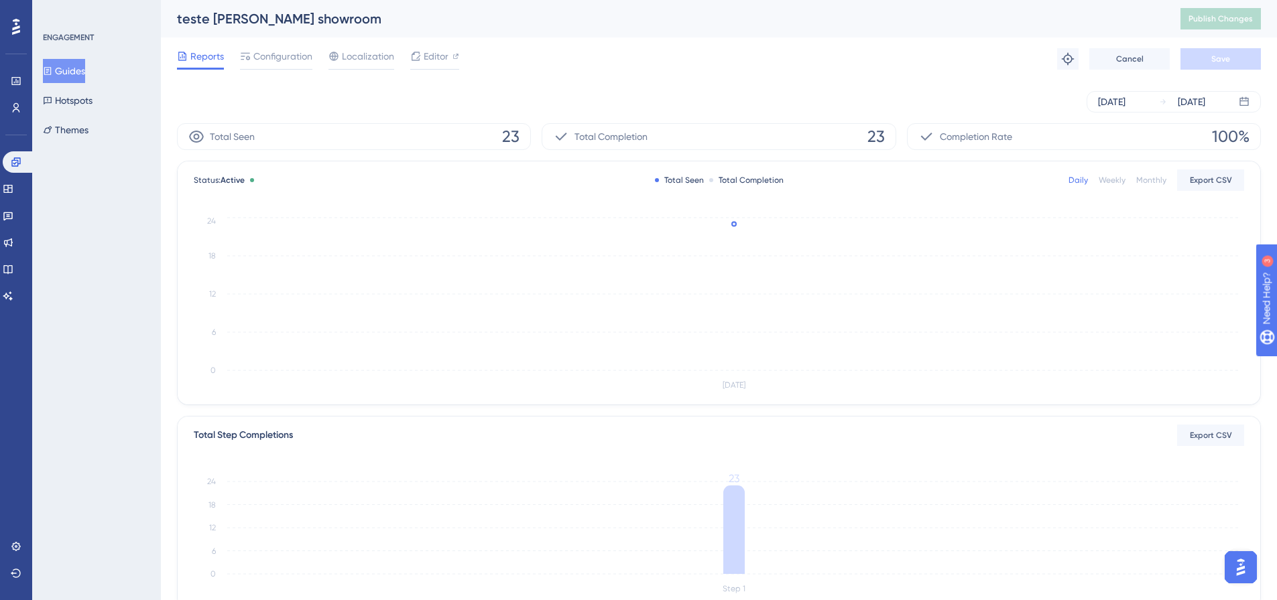
click at [247, 72] on div "Reports Configuration Localization Editor Troubleshoot Cancel Save" at bounding box center [719, 59] width 1084 height 43
click at [252, 66] on div "Configuration" at bounding box center [276, 58] width 72 height 21
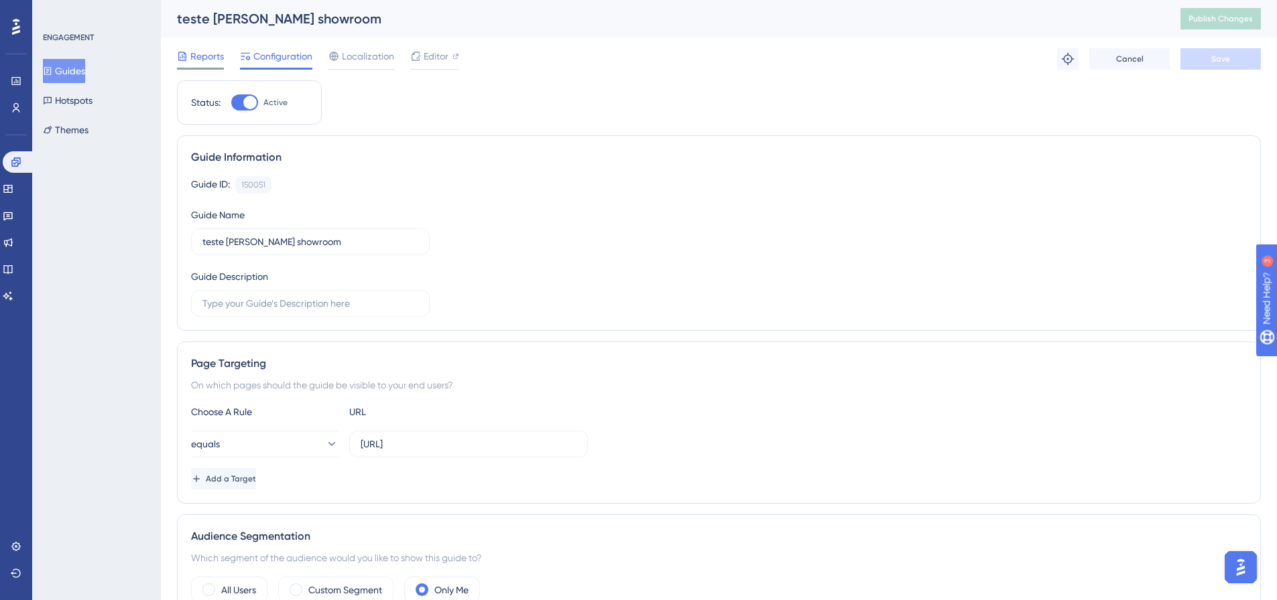
click at [222, 60] on span "Reports" at bounding box center [207, 56] width 34 height 16
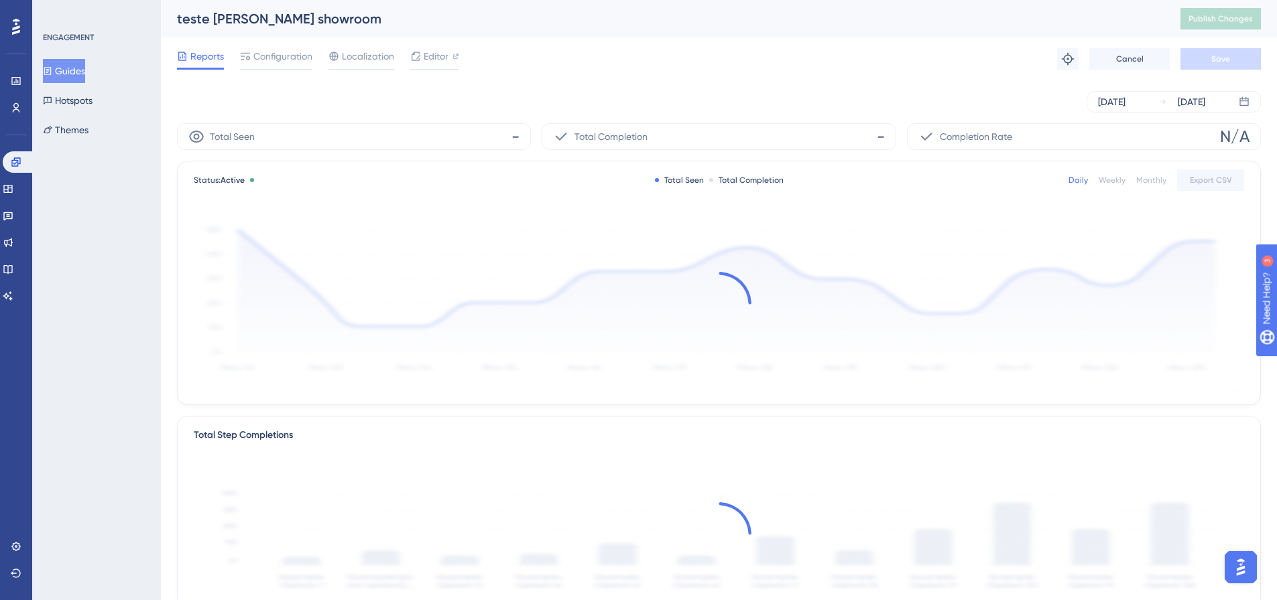
click at [769, 93] on div "Aug 14 2025 Aug 14 2025" at bounding box center [719, 101] width 1084 height 21
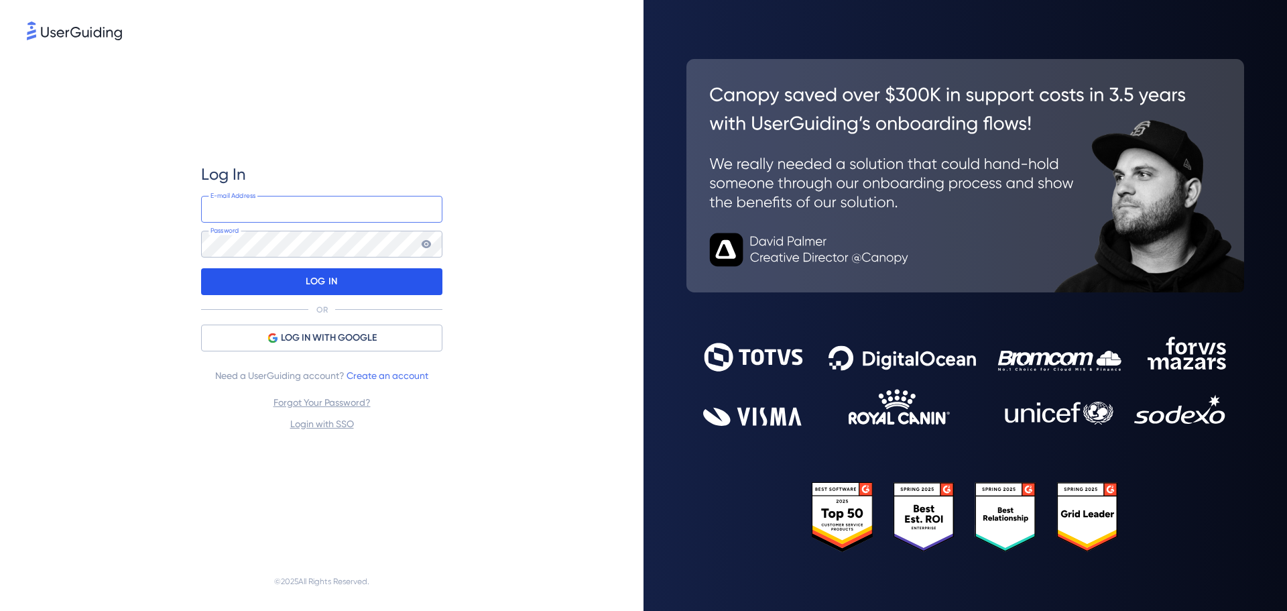
type input "[EMAIL_ADDRESS][DOMAIN_NAME]"
click at [423, 292] on div "LOG IN" at bounding box center [321, 281] width 241 height 27
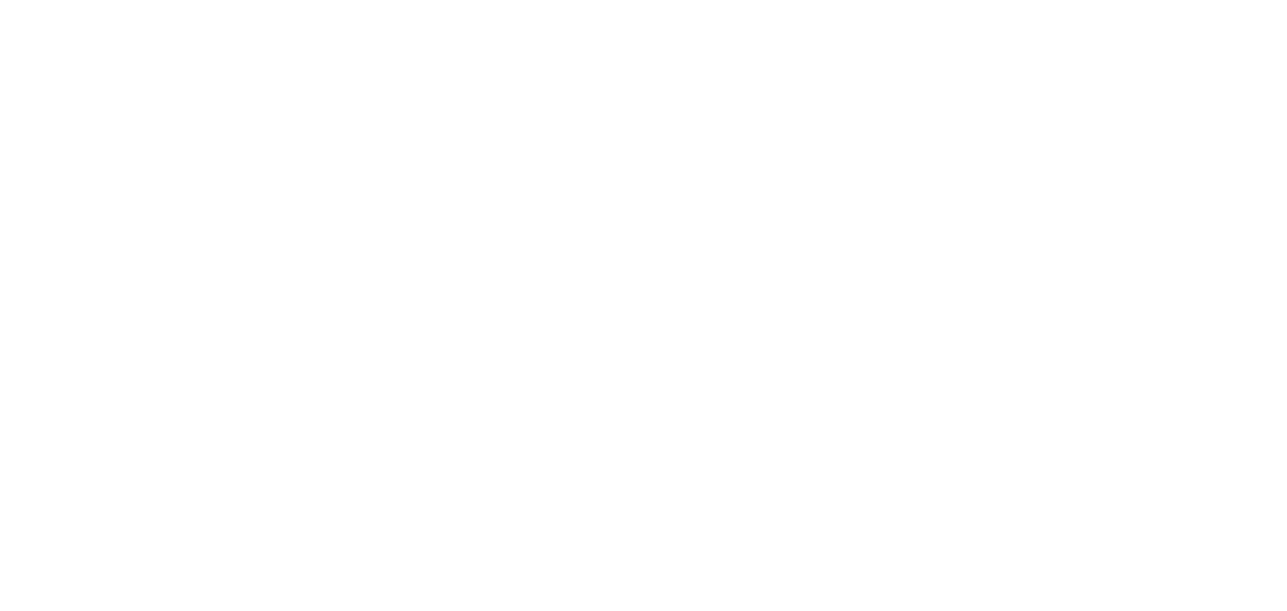
click at [128, 0] on html at bounding box center [643, 0] width 1287 height 0
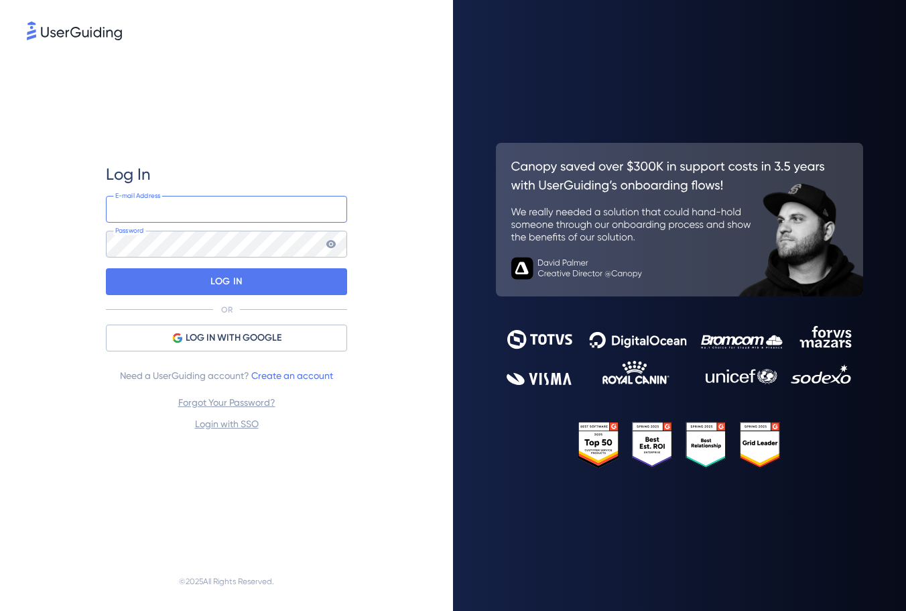
type input "[EMAIL_ADDRESS][DOMAIN_NAME]"
click at [609, 100] on div at bounding box center [679, 305] width 367 height 525
